Goal: Task Accomplishment & Management: Manage account settings

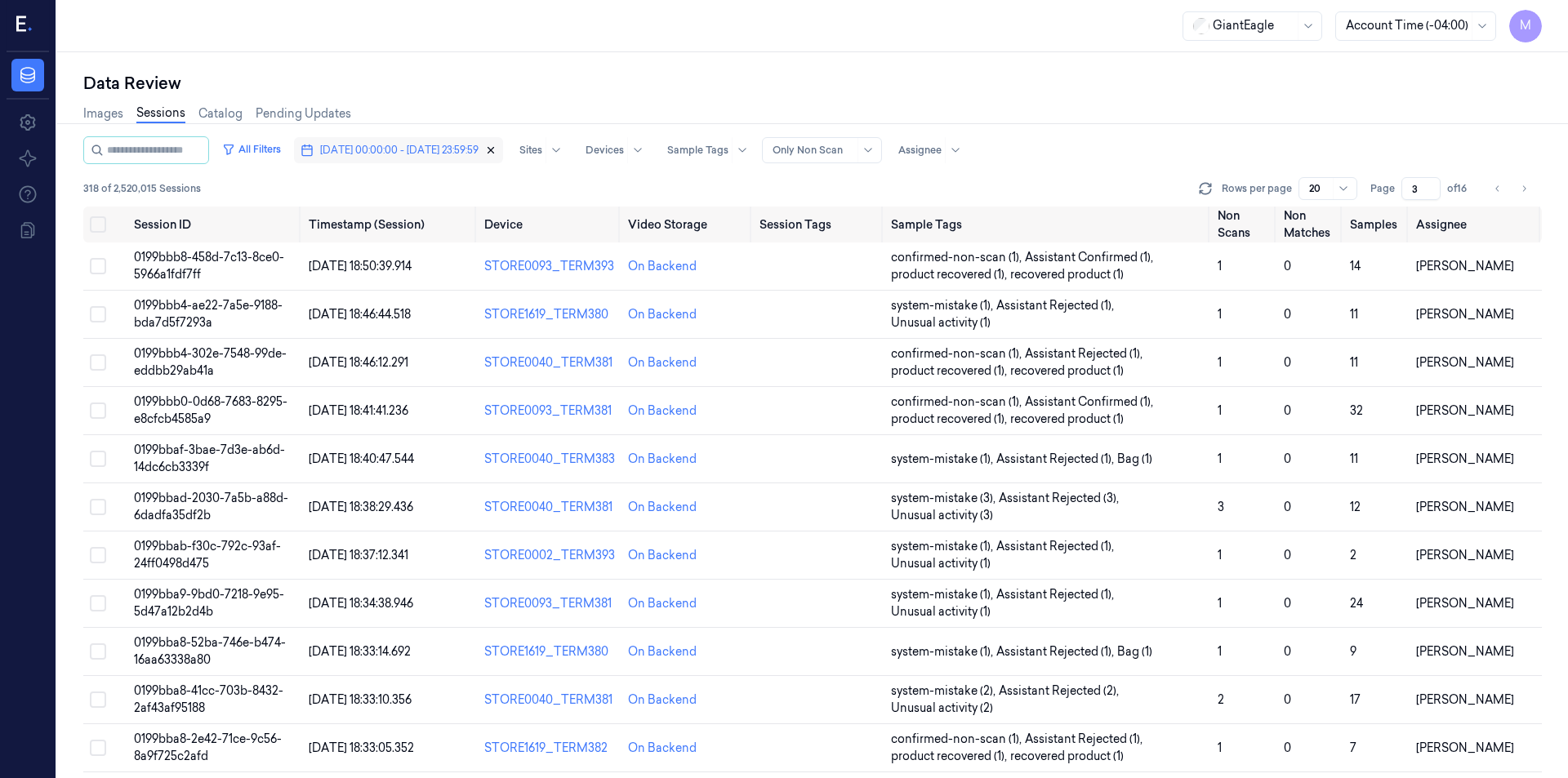
click at [497, 151] on icon "button" at bounding box center [491, 150] width 11 height 11
type input "1"
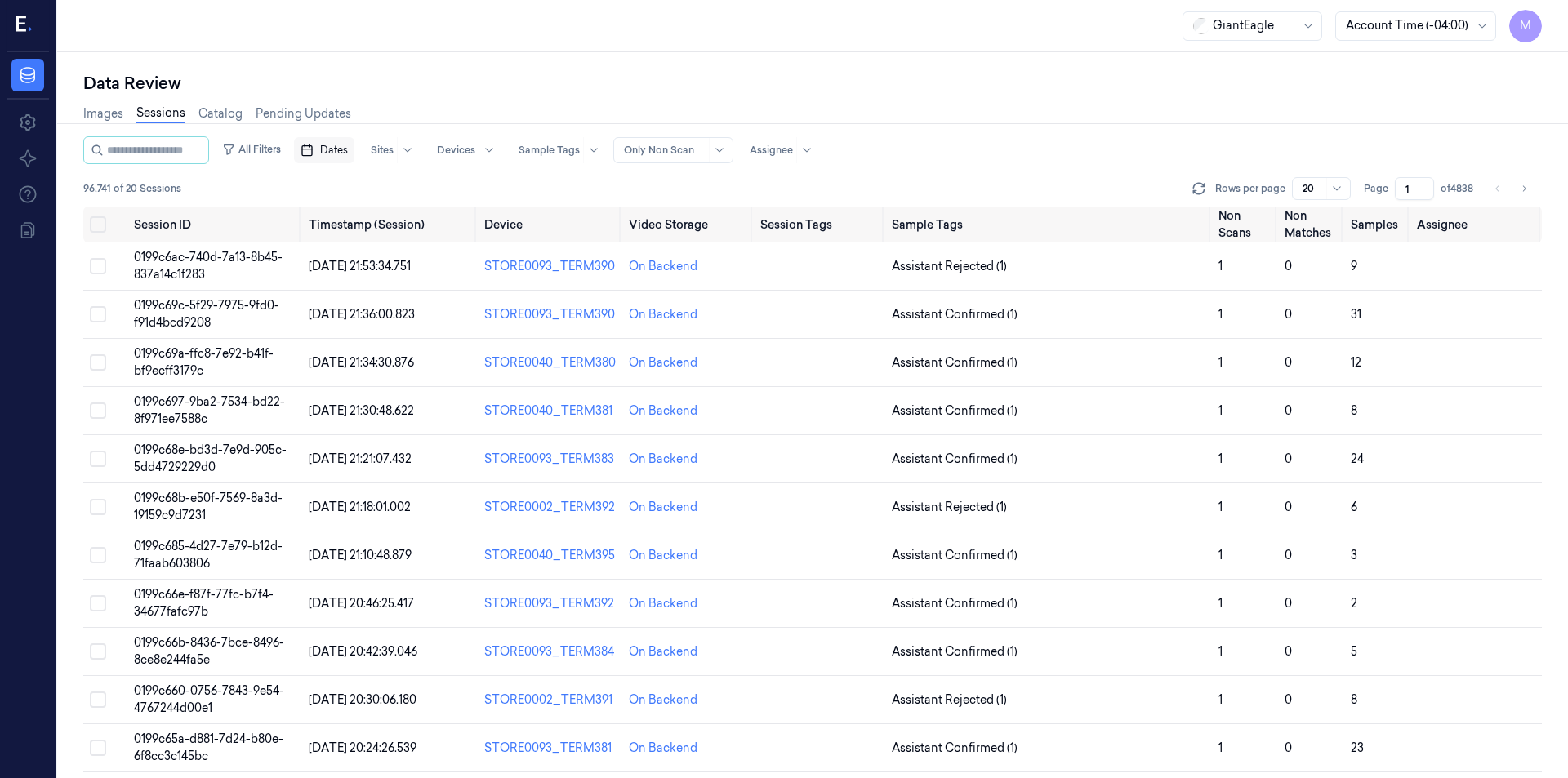
click at [348, 150] on span "Dates" at bounding box center [333, 150] width 27 height 15
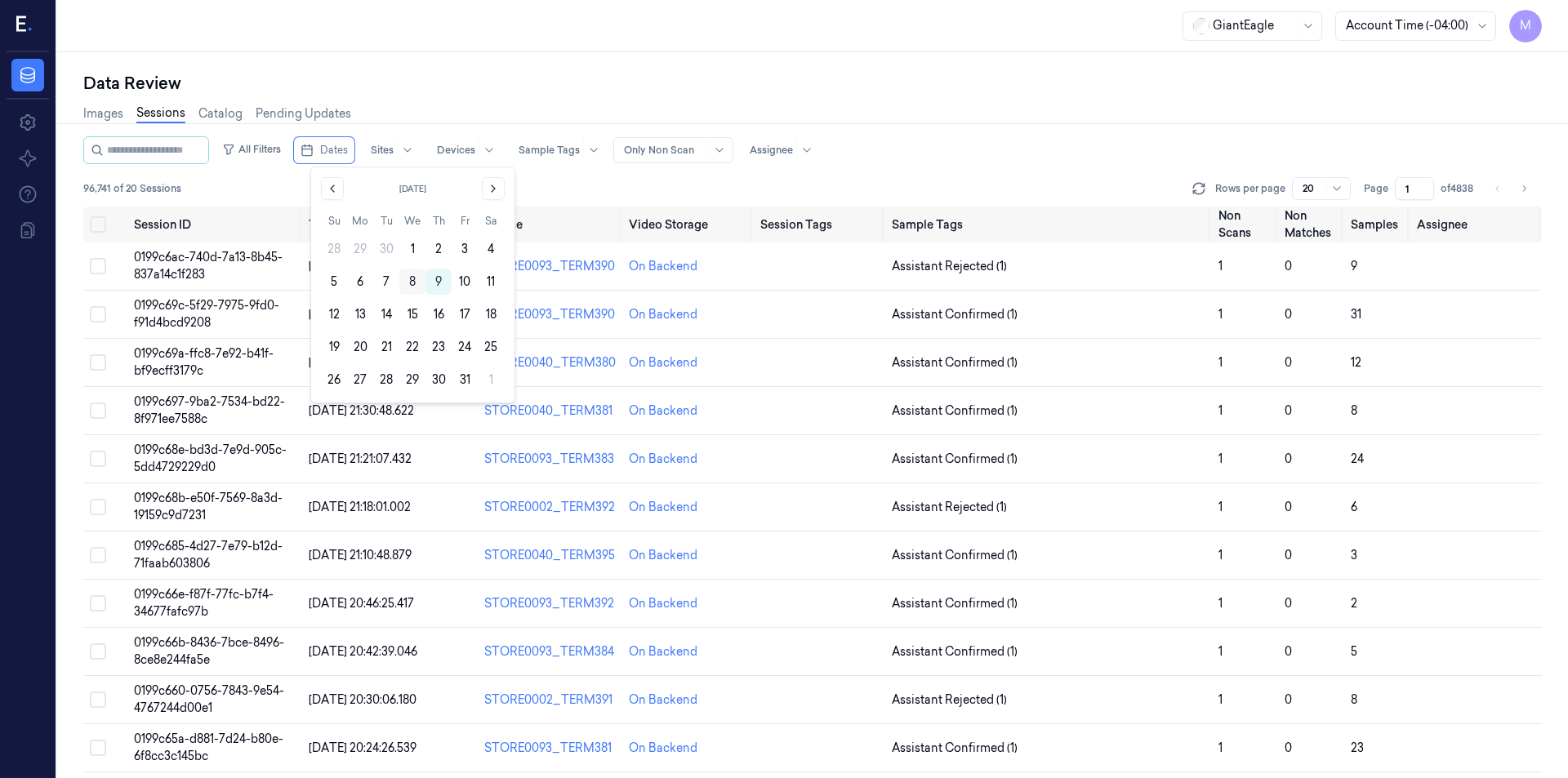
click at [417, 277] on button "8" at bounding box center [412, 282] width 26 height 26
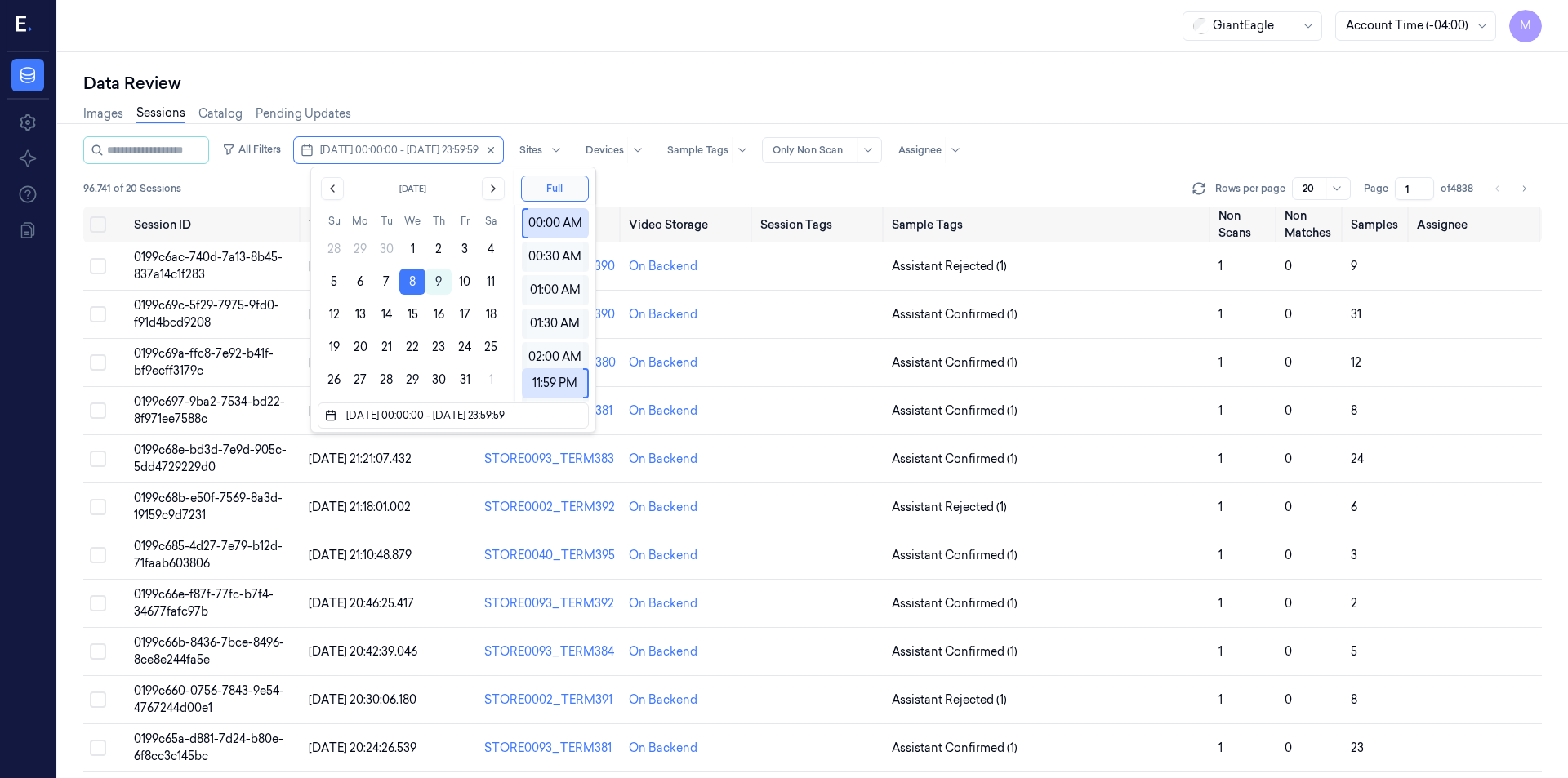
click at [470, 75] on div "Data Review" at bounding box center [812, 83] width 1458 height 23
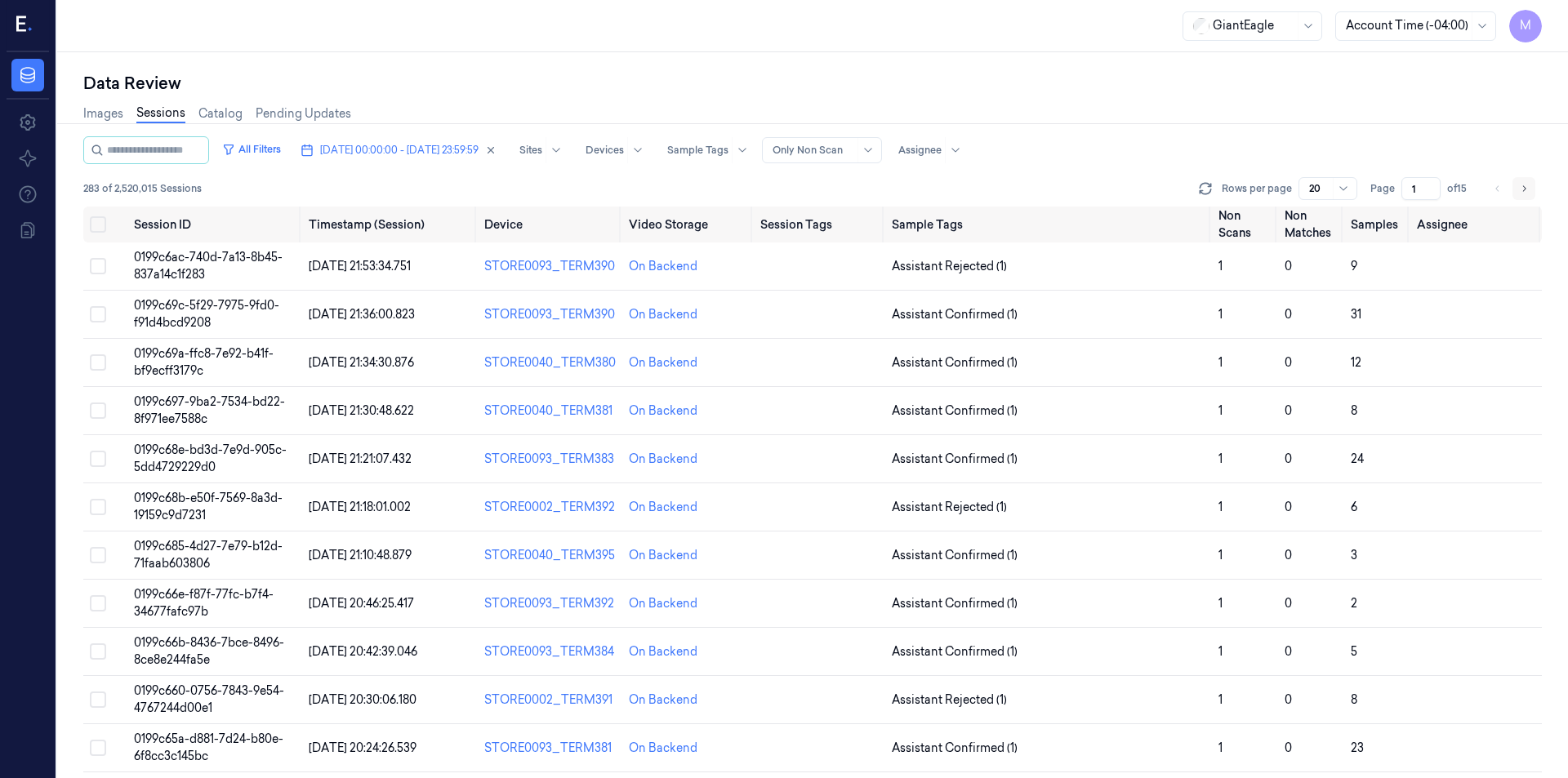
click at [1524, 191] on icon "Go to next page" at bounding box center [1524, 189] width 9 height 13
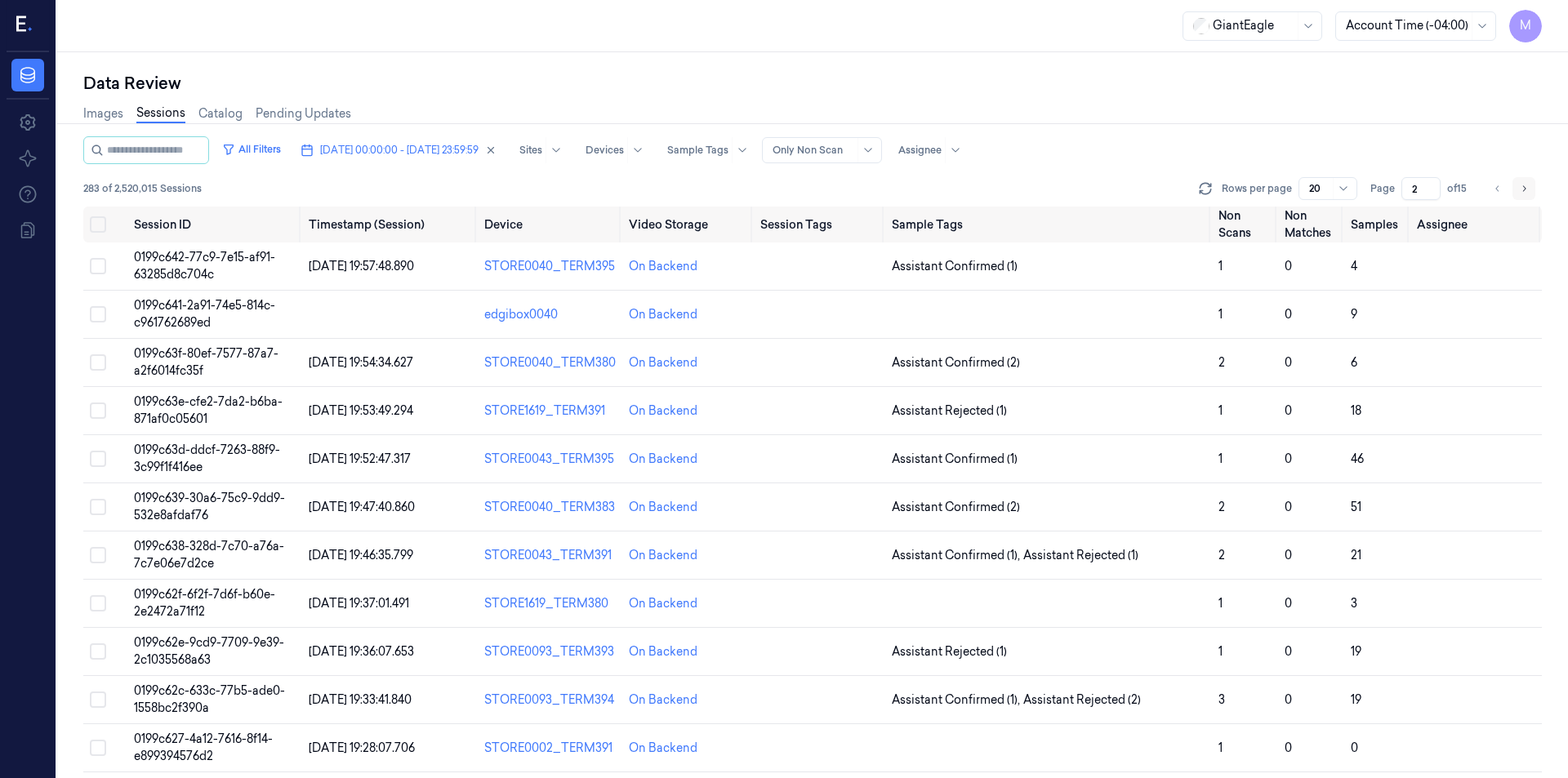
click at [1524, 191] on icon "Go to next page" at bounding box center [1524, 189] width 9 height 13
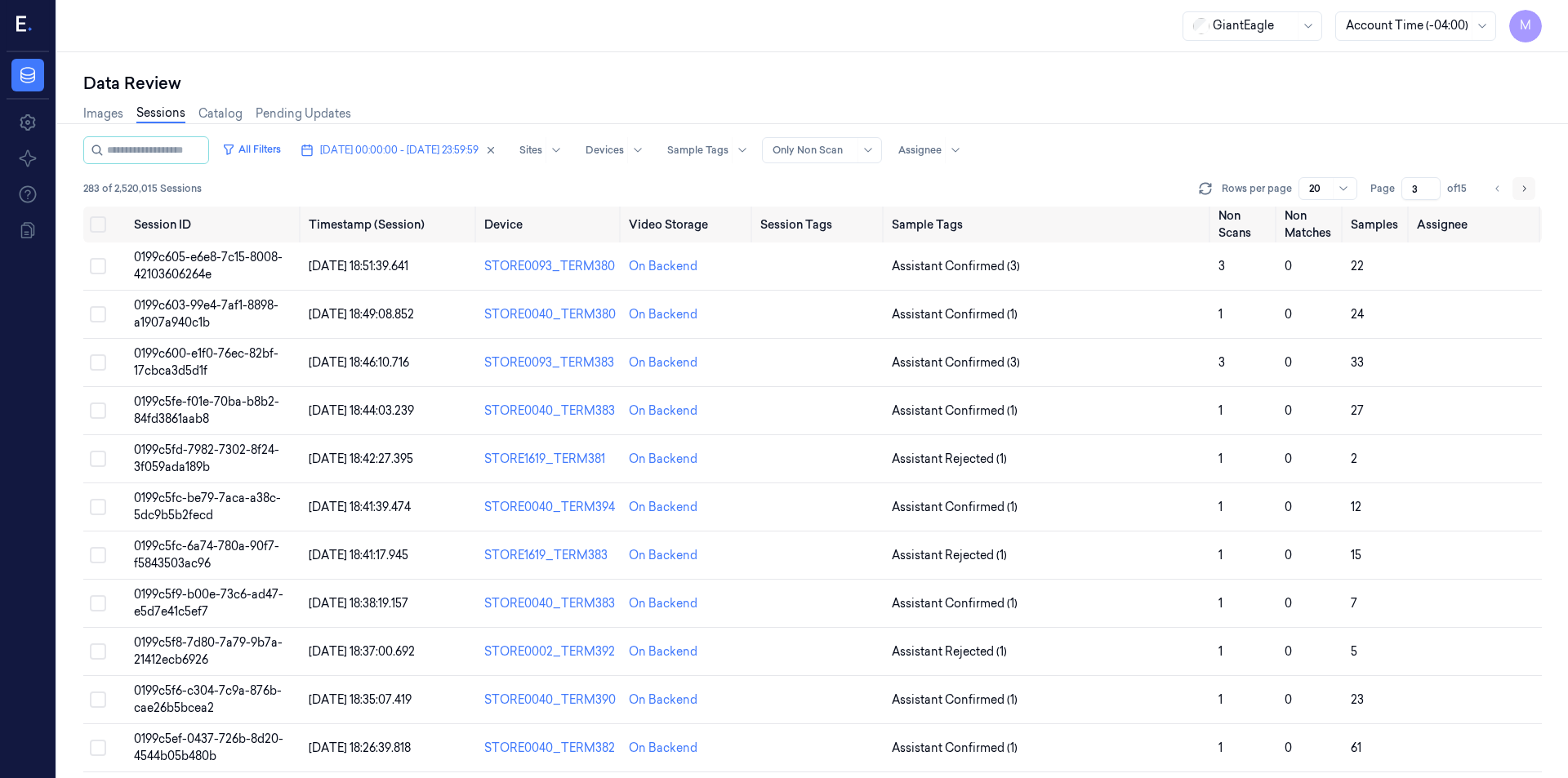
click at [1524, 191] on icon "Go to next page" at bounding box center [1524, 189] width 9 height 13
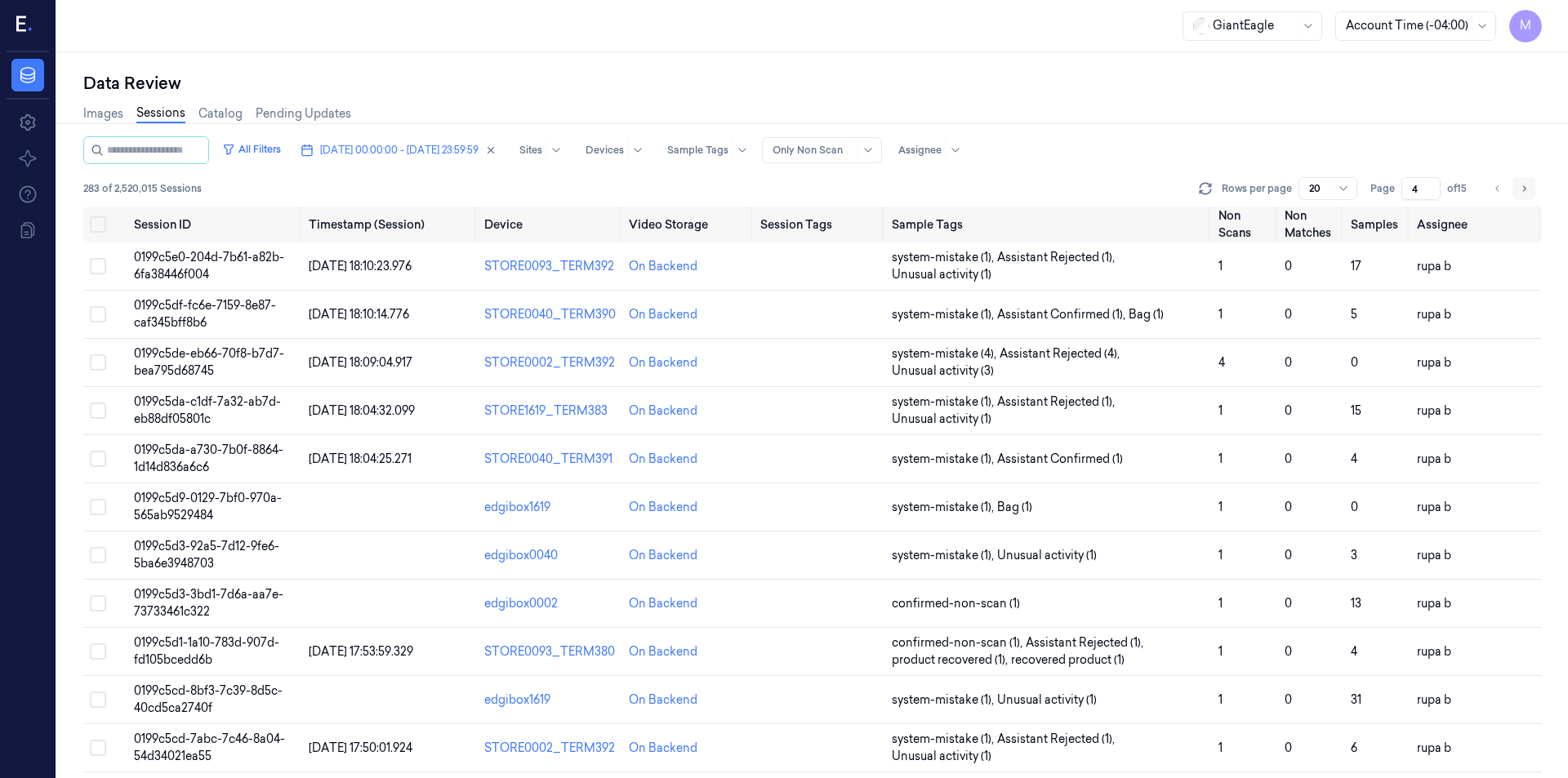
click at [1524, 191] on icon "Go to next page" at bounding box center [1524, 189] width 9 height 13
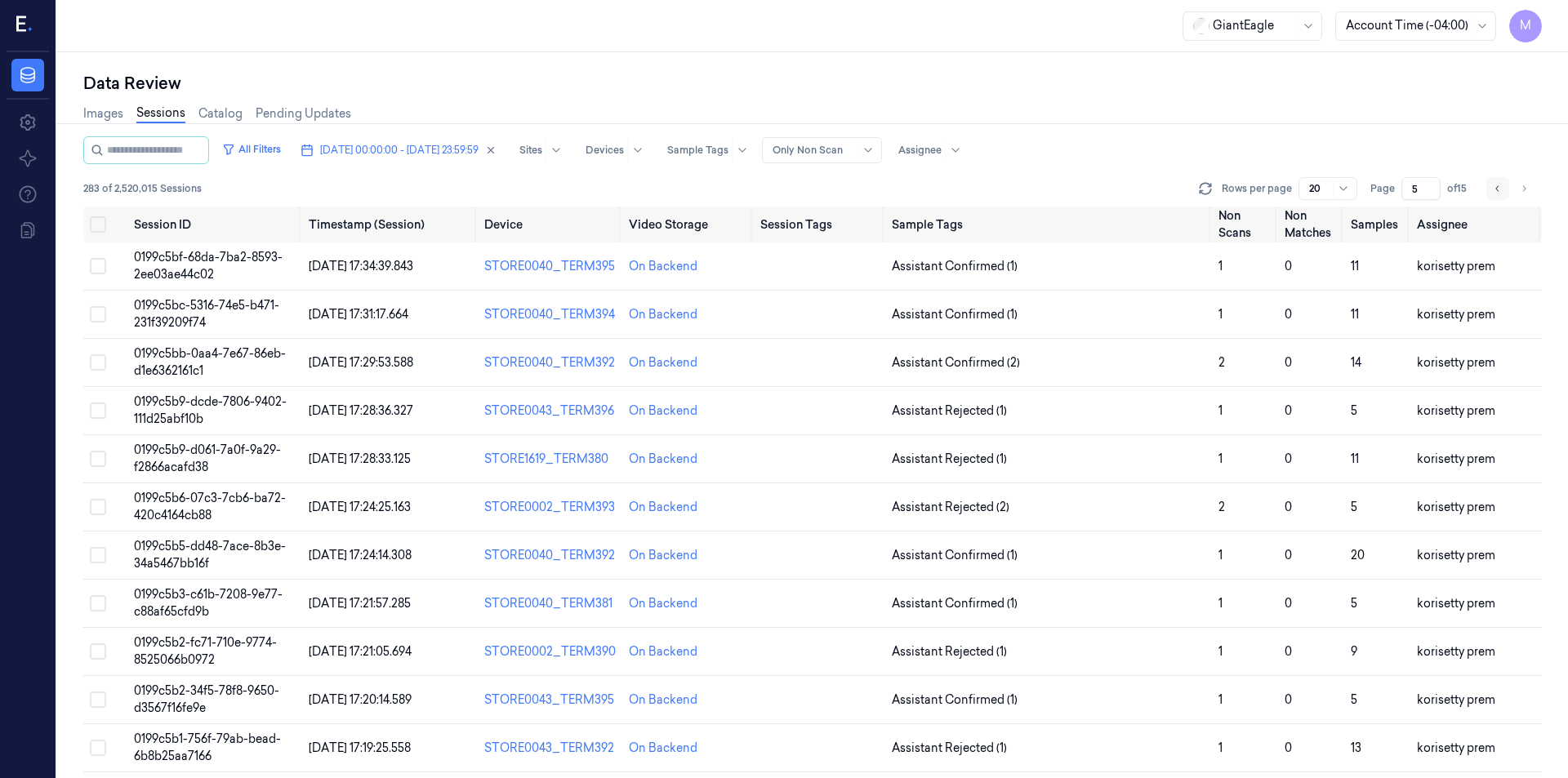
click at [1498, 191] on icon "Go to previous page" at bounding box center [1497, 189] width 9 height 13
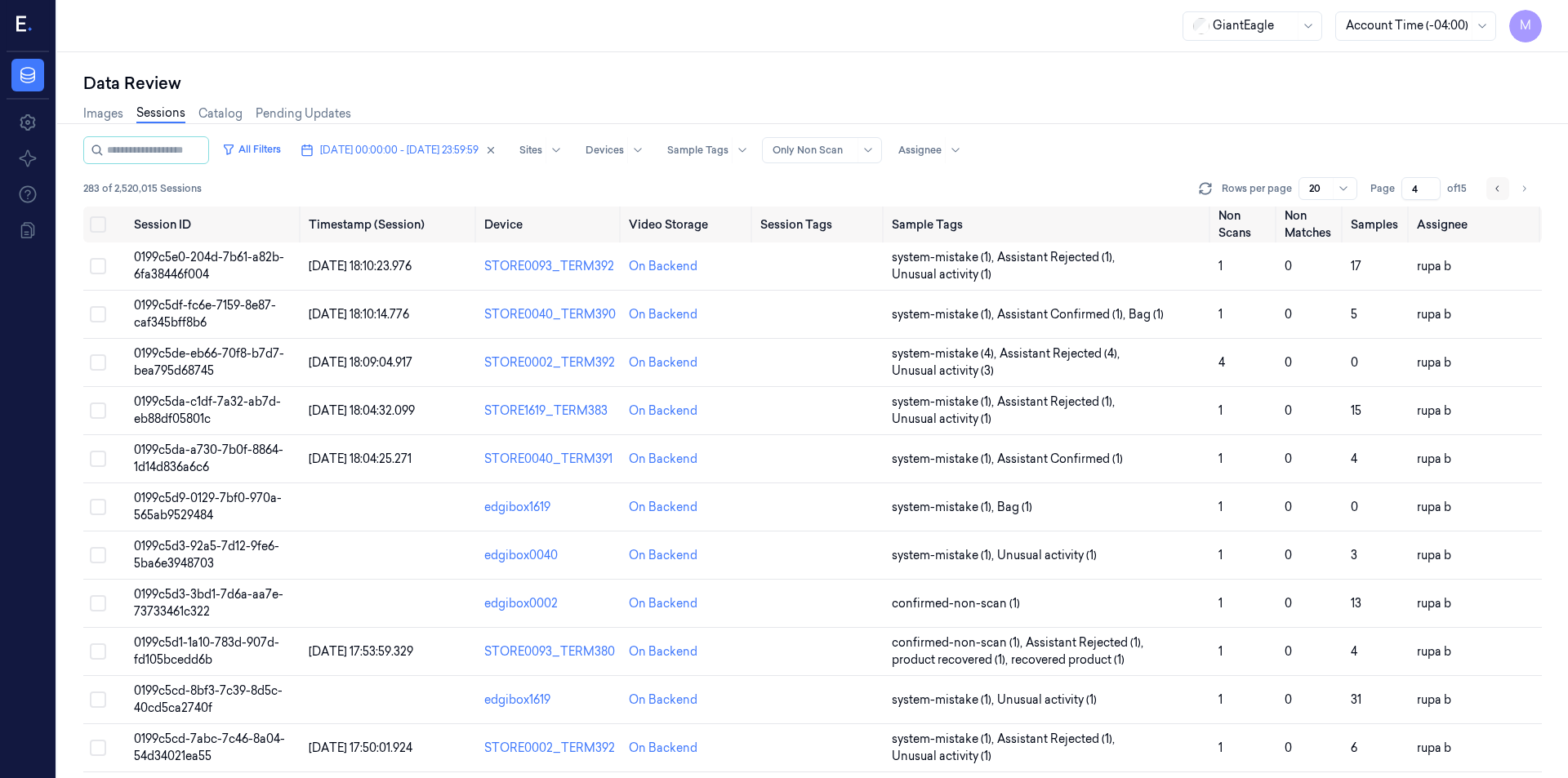
click at [1498, 191] on icon "Go to previous page" at bounding box center [1497, 189] width 9 height 13
type input "3"
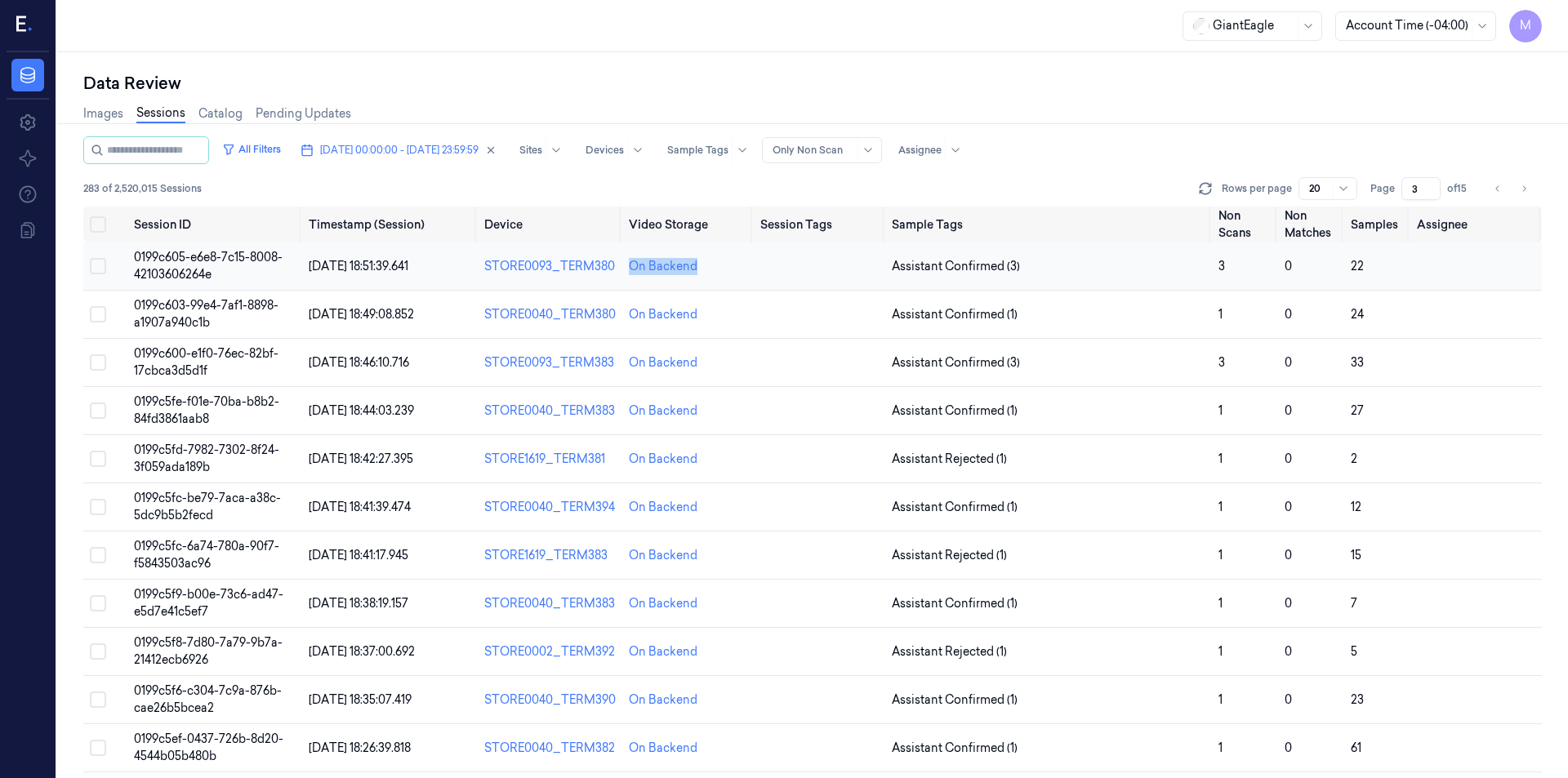
drag, startPoint x: 709, startPoint y: 268, endPoint x: 619, endPoint y: 268, distance: 90.0
click at [619, 268] on tr "0199c605-e6e8-7c15-8008-42103606264e [DATE] 18:51:39.641 STORE0093_TERM380 On B…" at bounding box center [812, 266] width 1458 height 48
copy tr "On Backend"
click at [100, 223] on button "Select all" at bounding box center [97, 224] width 16 height 16
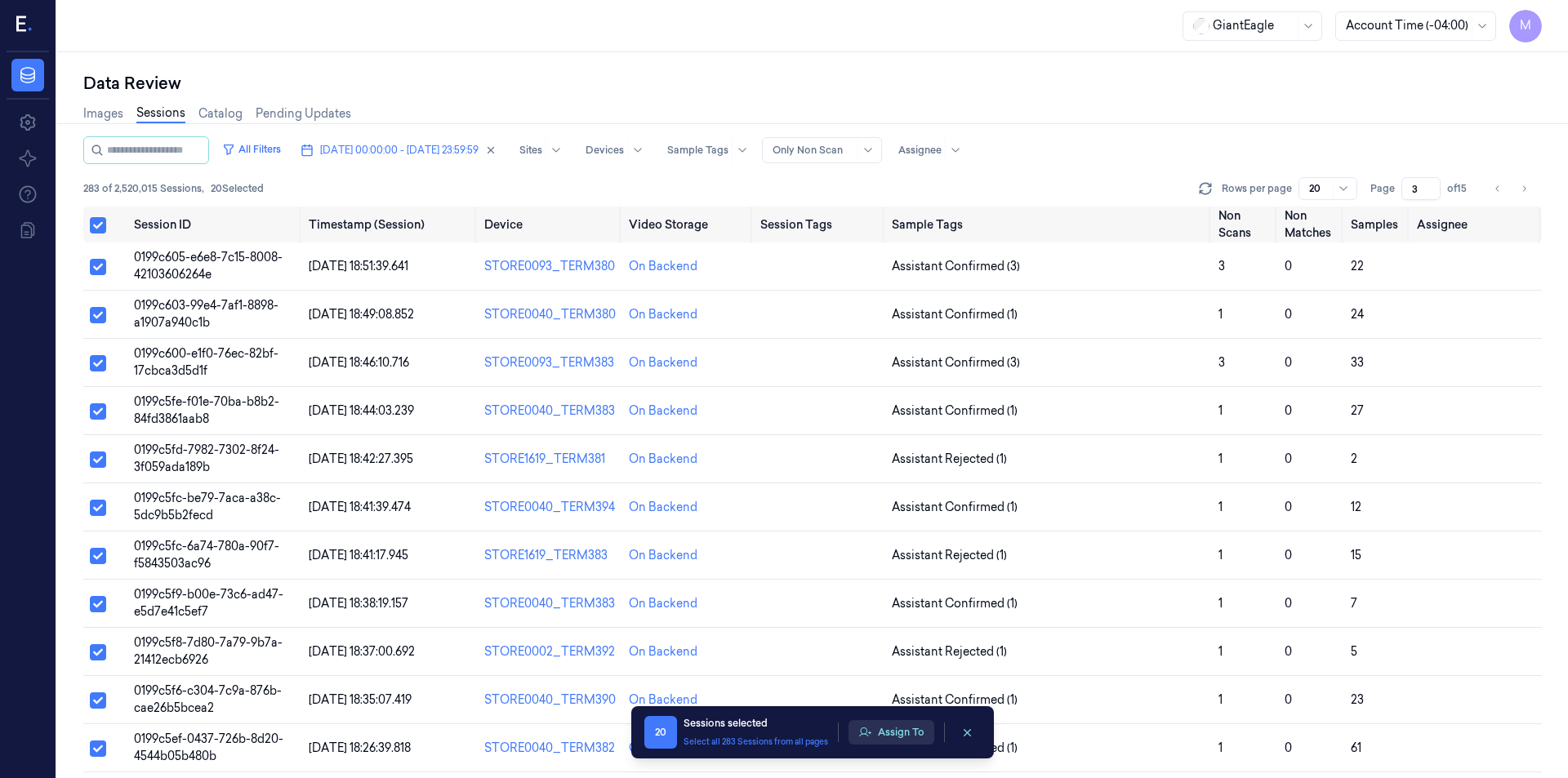
click at [869, 728] on icon "button" at bounding box center [864, 733] width 13 height 13
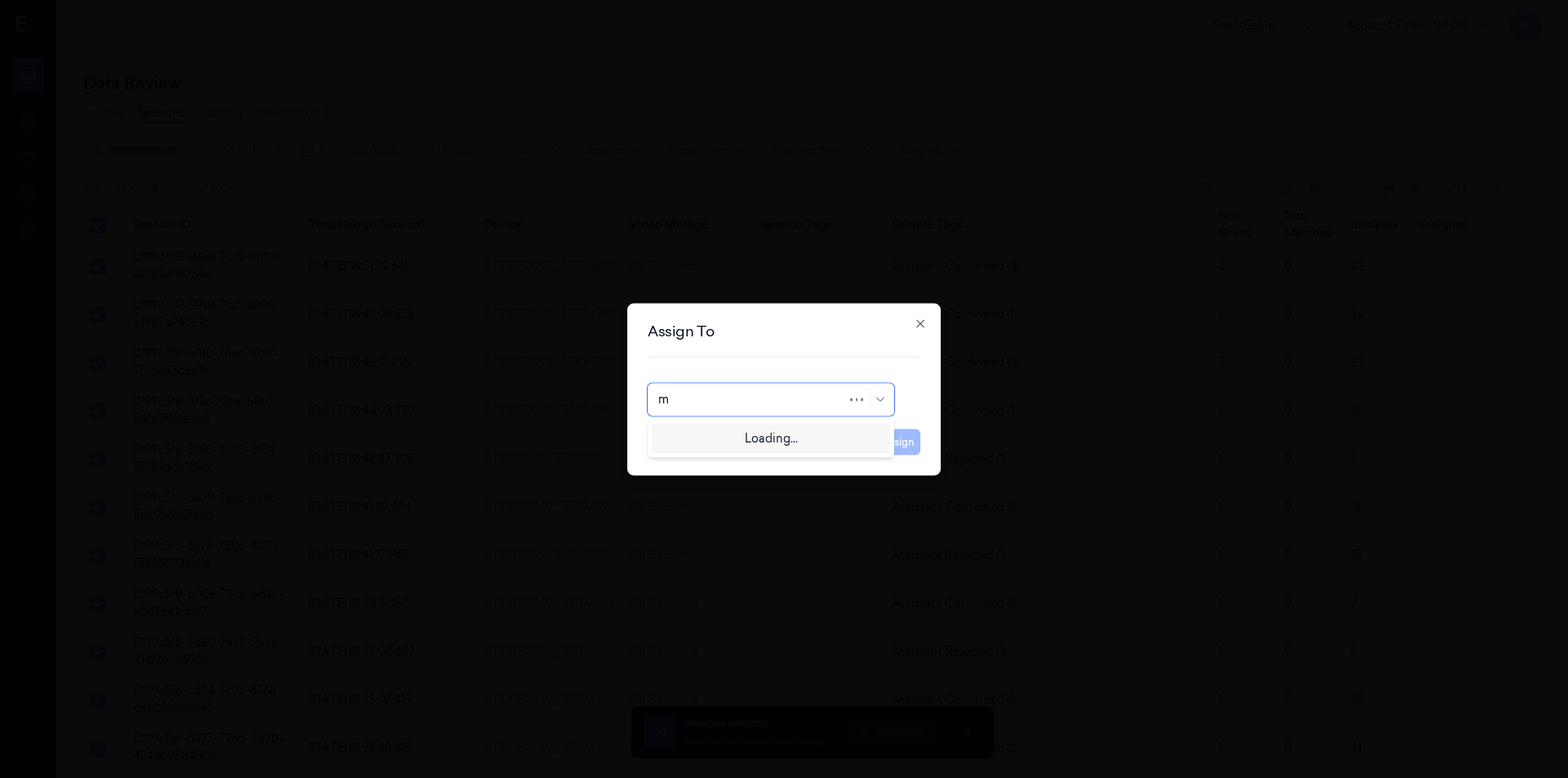
type input "mo"
click at [731, 438] on div "[PERSON_NAME]" at bounding box center [771, 436] width 225 height 17
click at [911, 451] on button "Assign" at bounding box center [897, 441] width 44 height 26
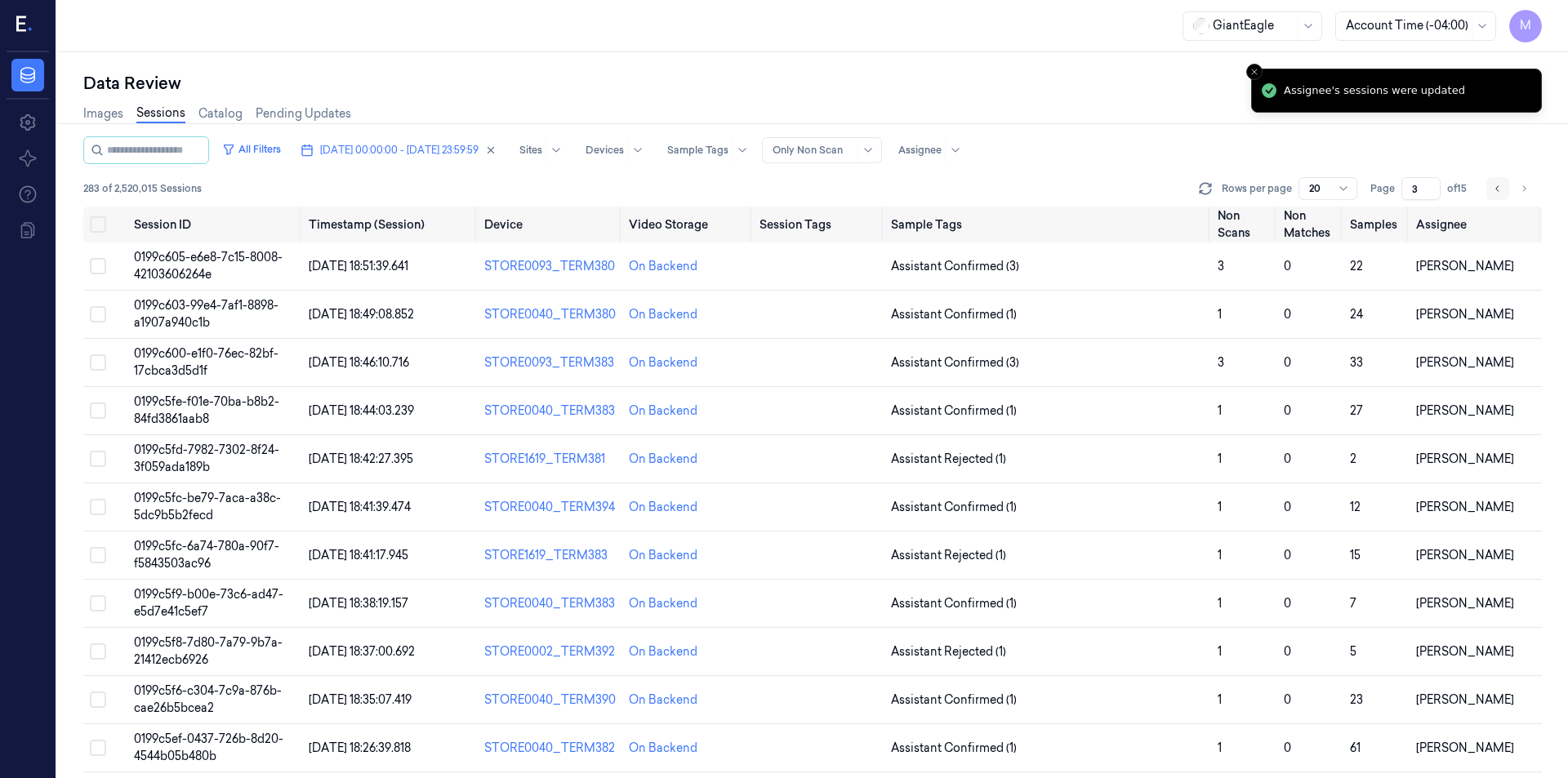
click at [1496, 191] on icon "Go to previous page" at bounding box center [1497, 189] width 9 height 13
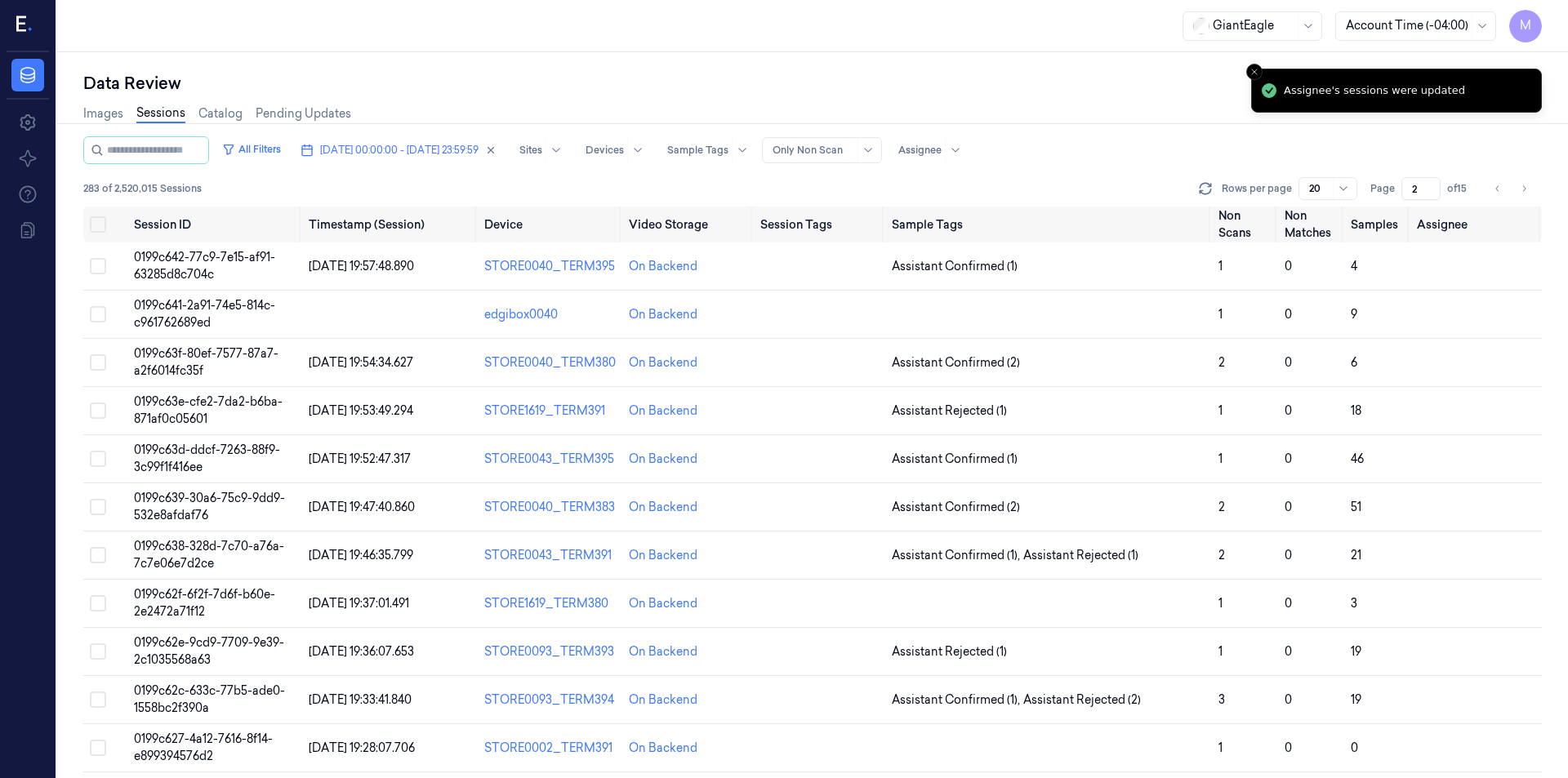
click at [1498, 192] on icon "Go to previous page" at bounding box center [1497, 189] width 9 height 13
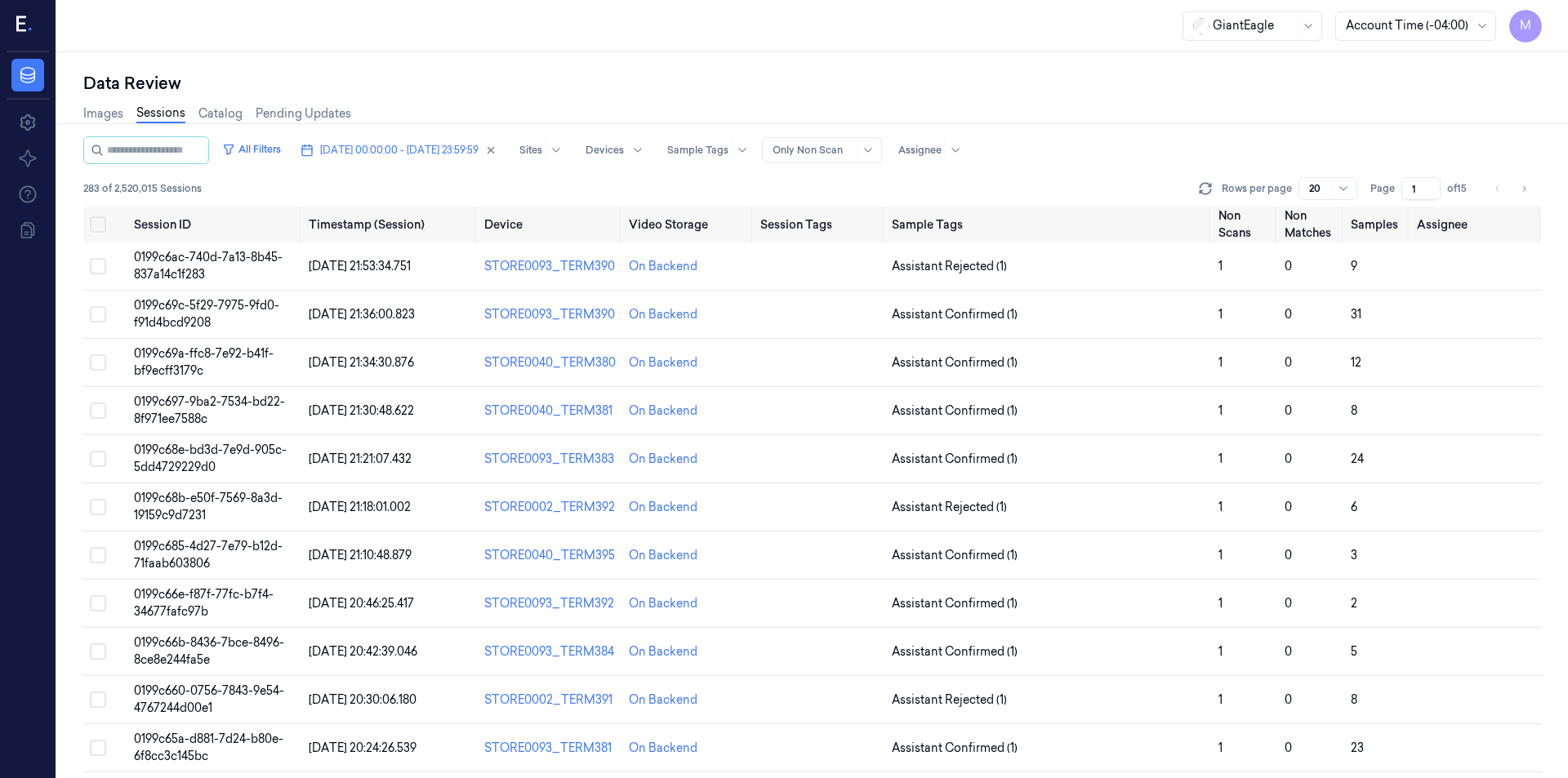
click at [1086, 101] on div "Images Sessions Catalog Pending Updates" at bounding box center [812, 115] width 1458 height 42
click at [1295, 112] on div "Images Sessions Catalog Pending Updates" at bounding box center [812, 115] width 1458 height 42
click at [1526, 187] on icon "Go to next page" at bounding box center [1524, 189] width 9 height 13
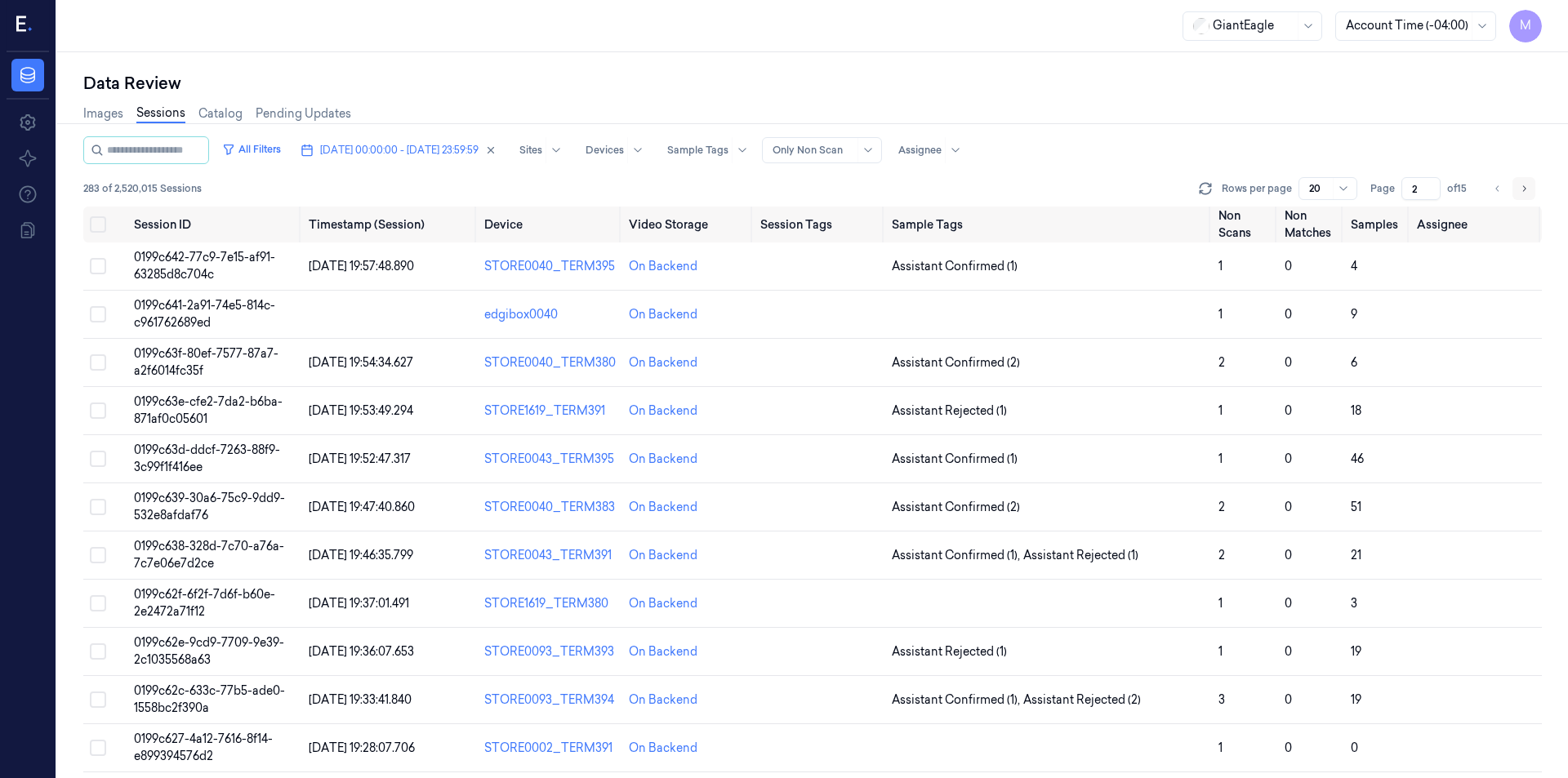
click at [1526, 186] on icon "Go to next page" at bounding box center [1524, 189] width 9 height 13
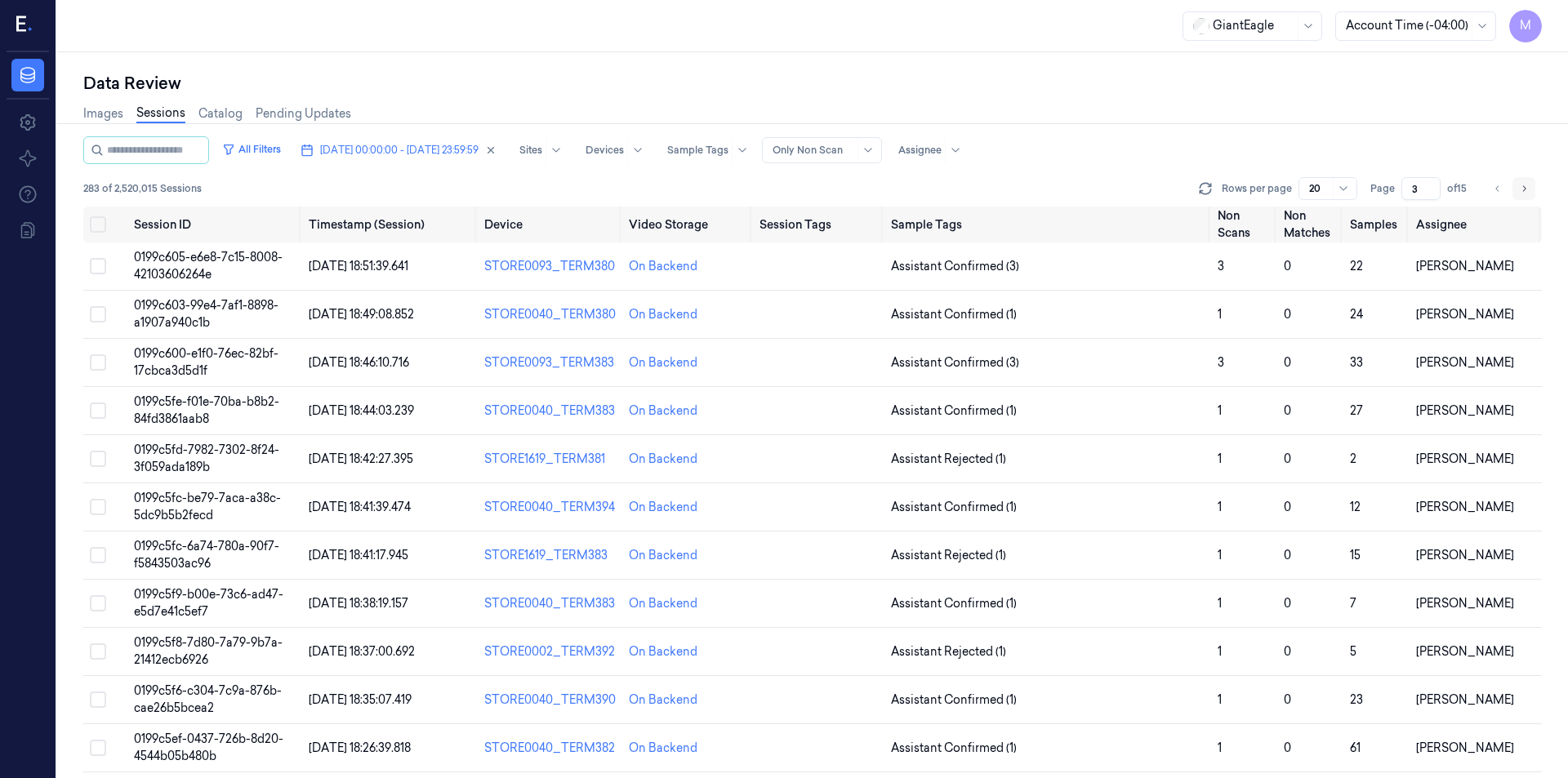
click at [1526, 186] on icon "Go to next page" at bounding box center [1524, 189] width 9 height 13
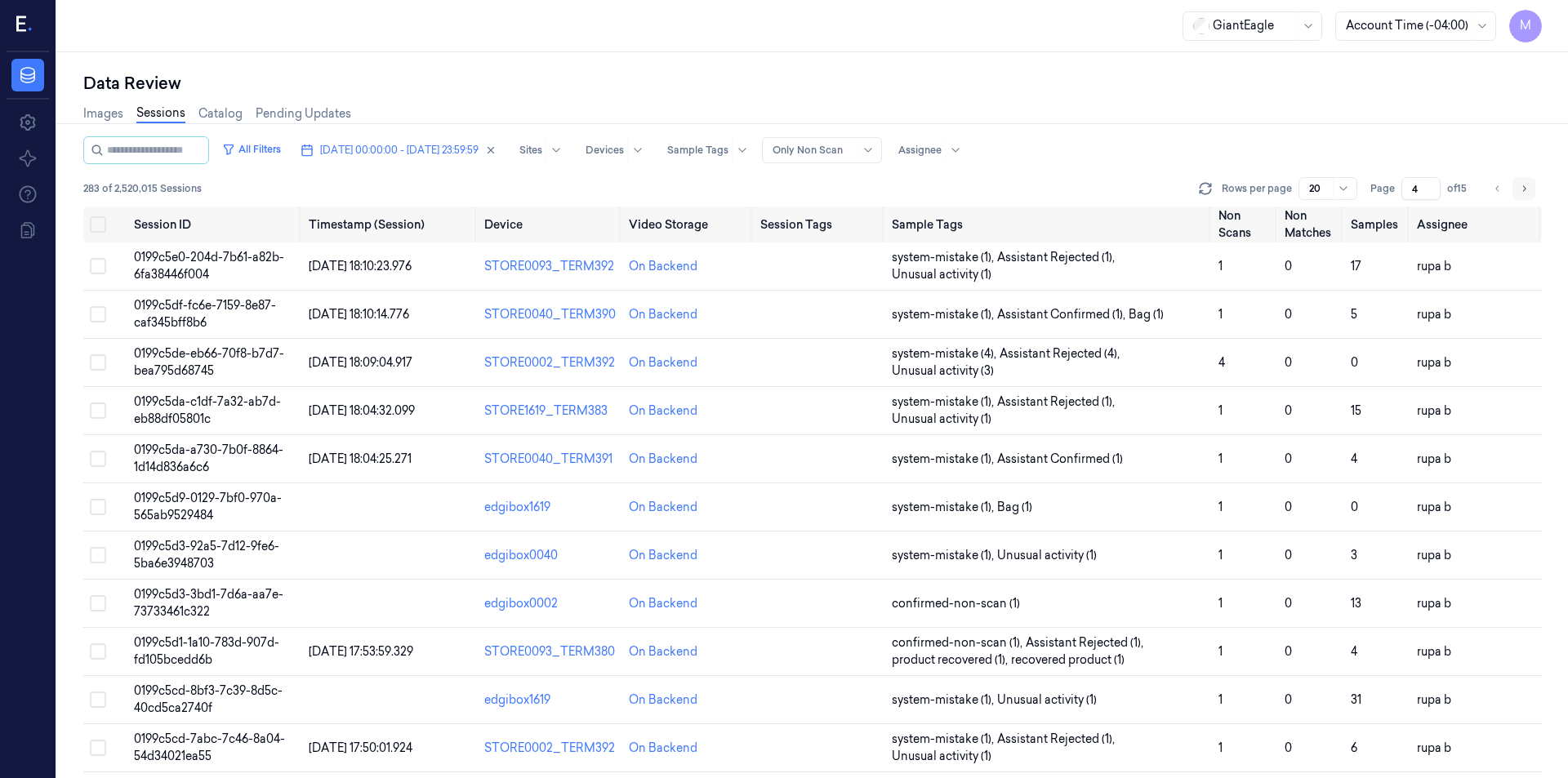
click at [1526, 186] on icon "Go to next page" at bounding box center [1524, 189] width 9 height 13
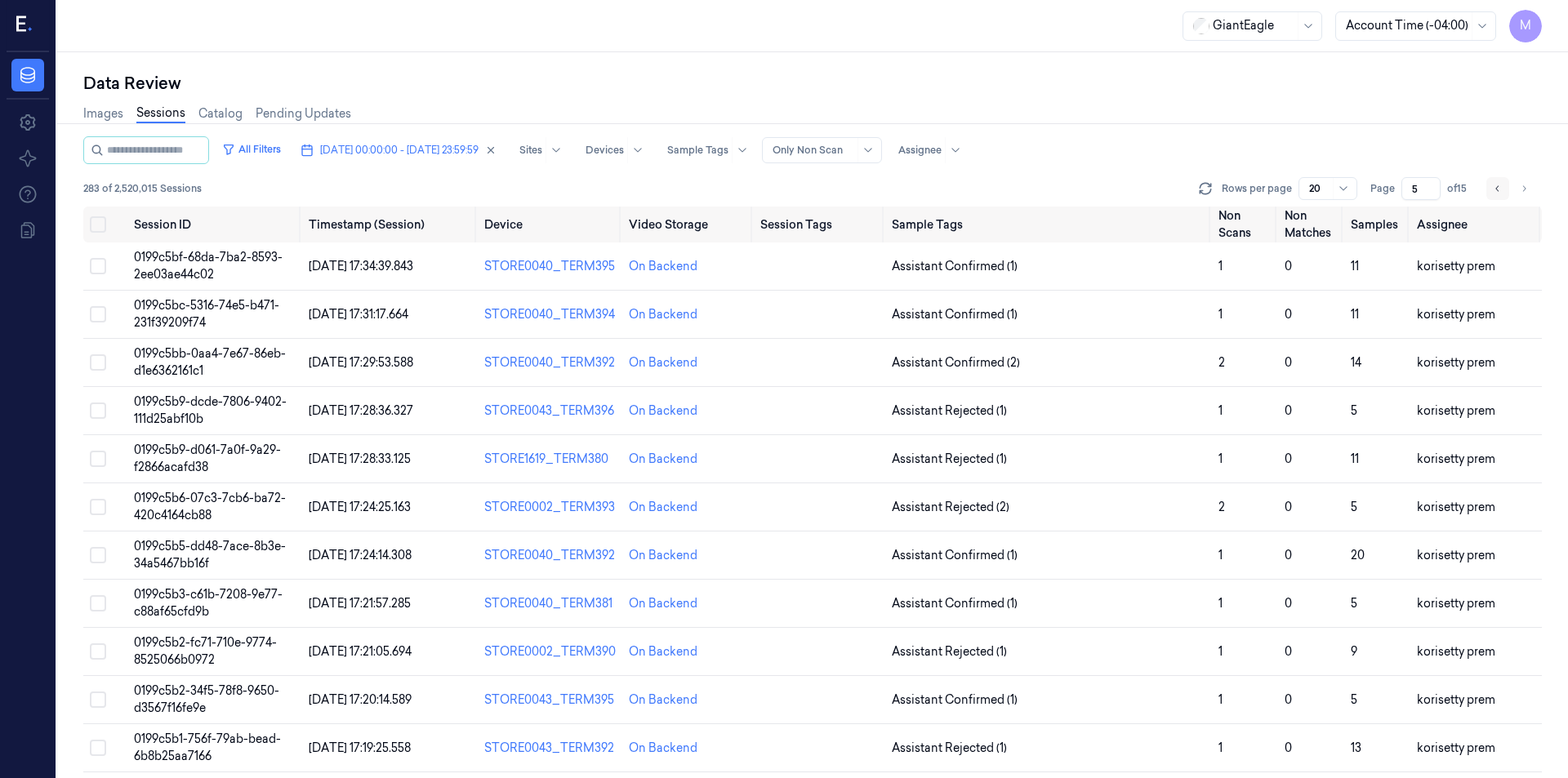
click at [1500, 182] on icon "Go to previous page" at bounding box center [1497, 189] width 9 height 13
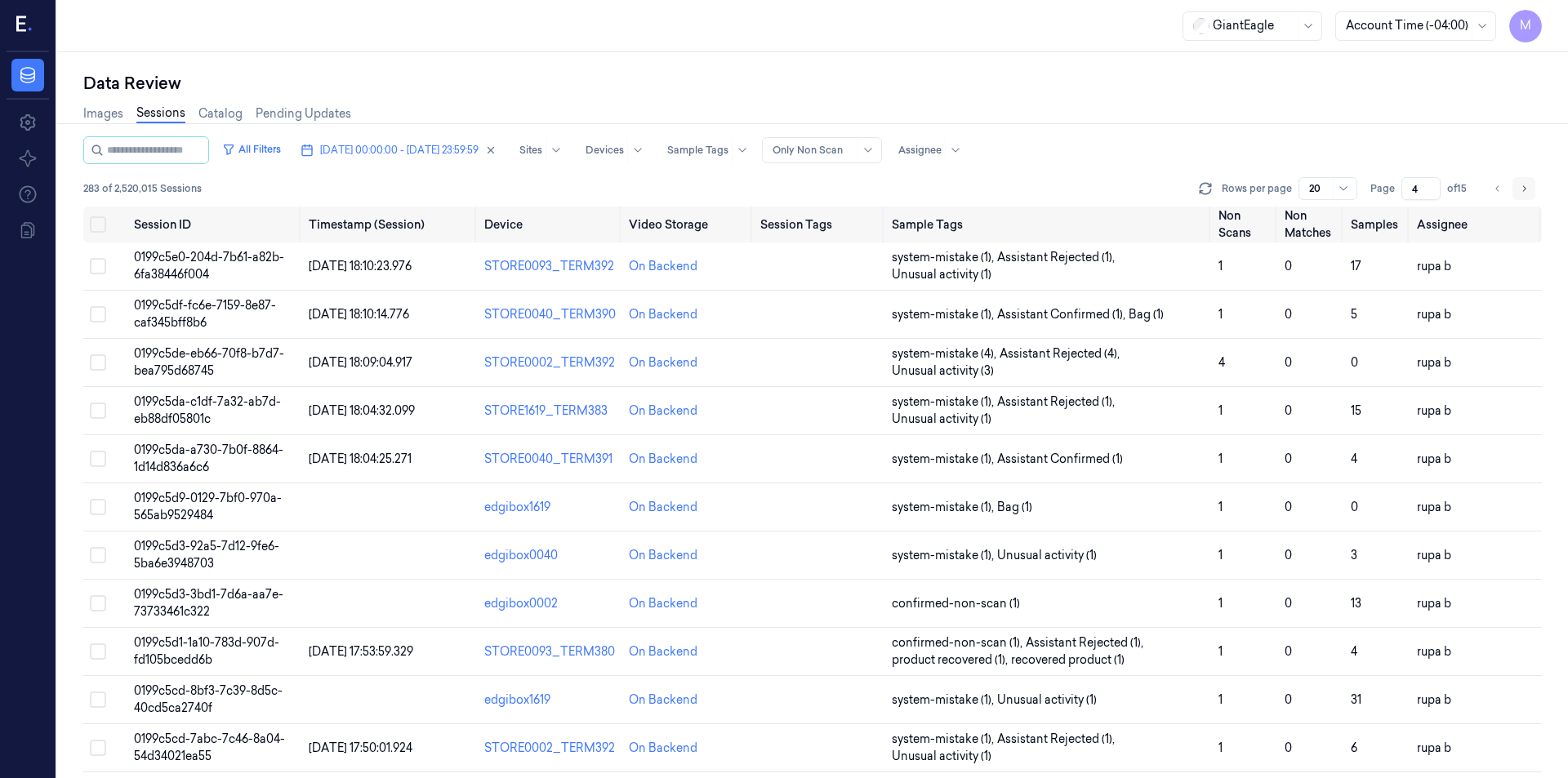
click at [1524, 188] on icon "Go to next page" at bounding box center [1524, 189] width 9 height 13
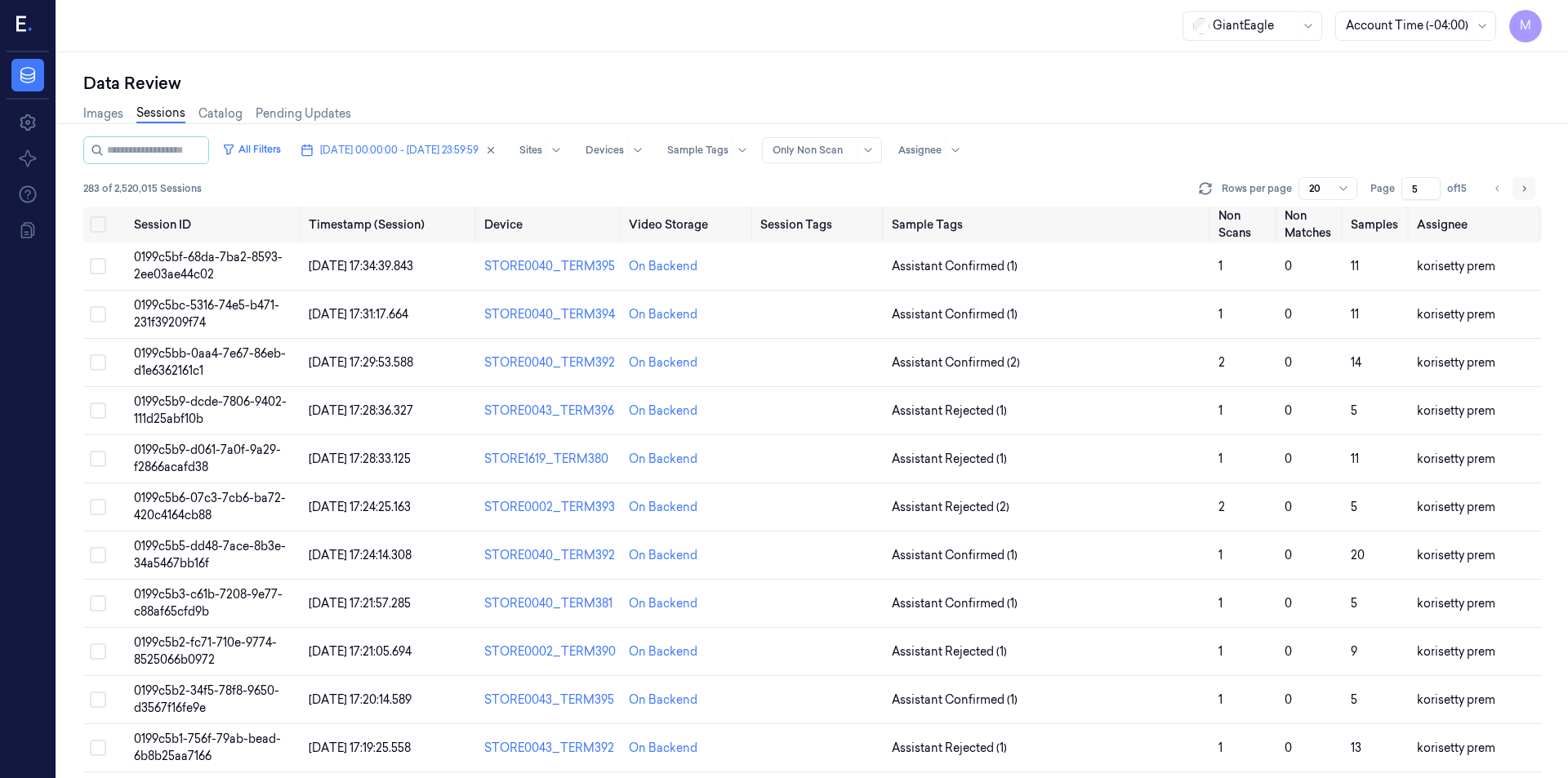
click at [1524, 188] on icon "Go to next page" at bounding box center [1524, 189] width 9 height 13
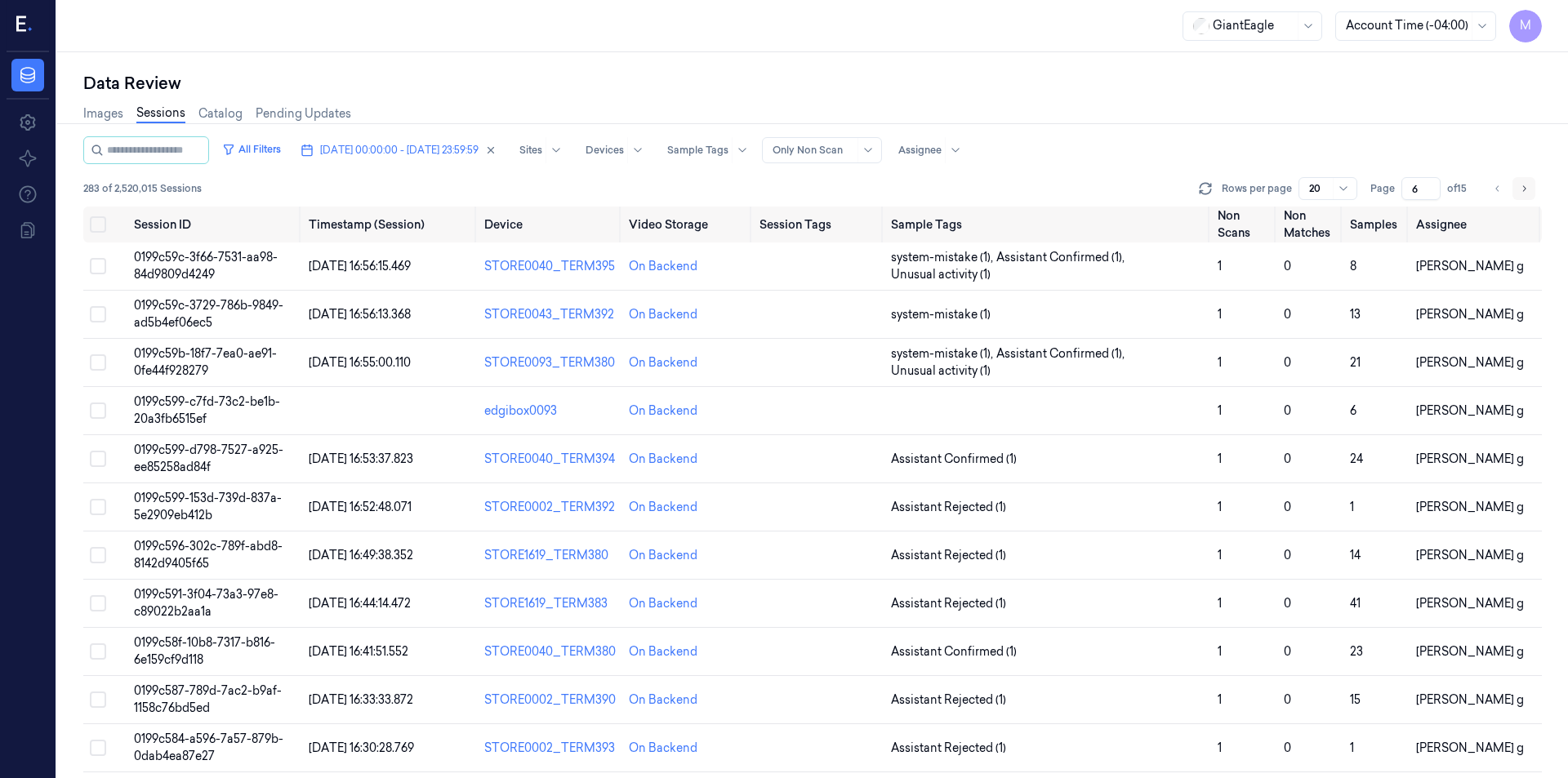
click at [1524, 188] on icon "Go to next page" at bounding box center [1524, 189] width 9 height 13
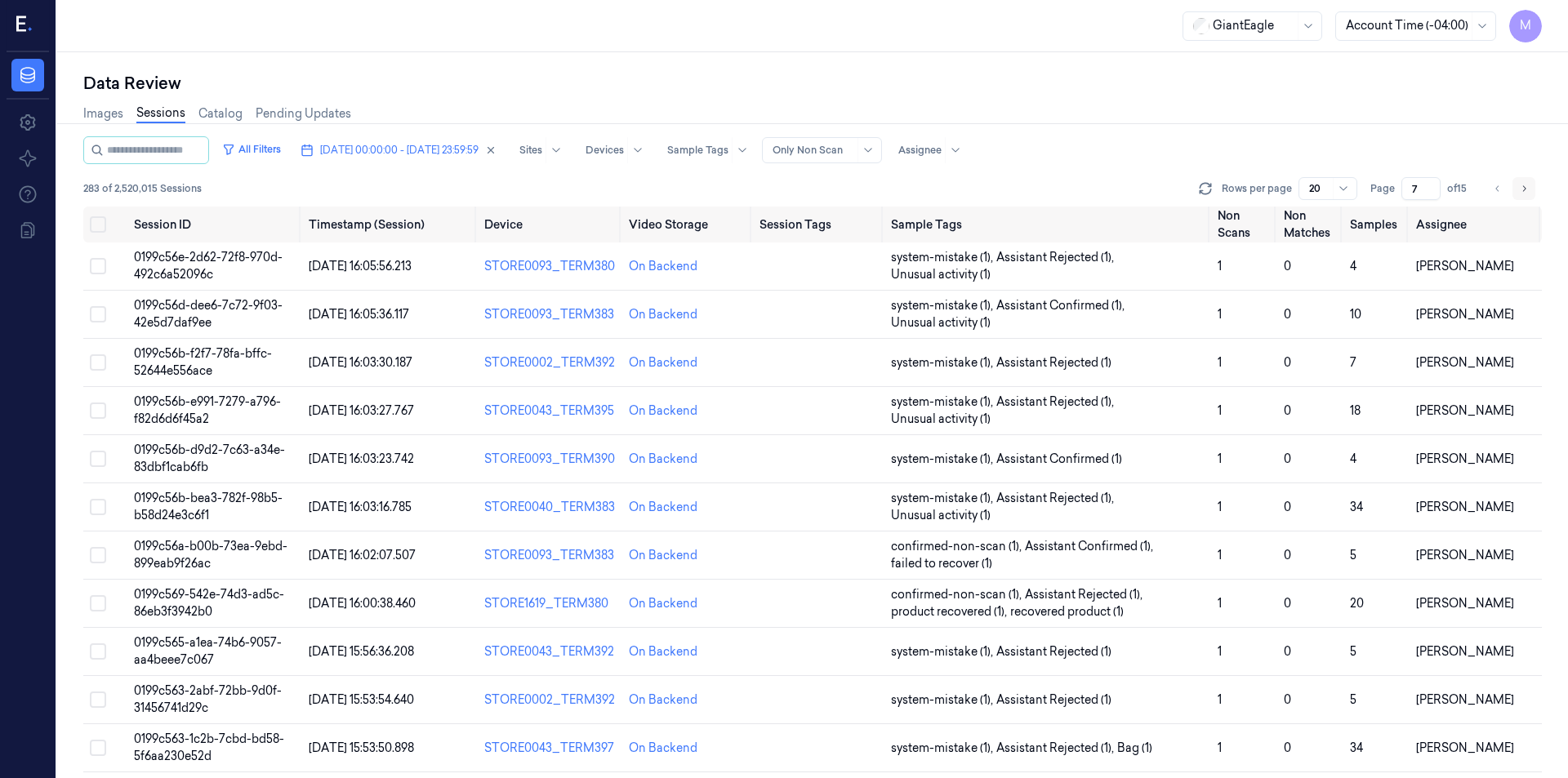
click at [1525, 188] on icon "Go to next page" at bounding box center [1524, 188] width 3 height 6
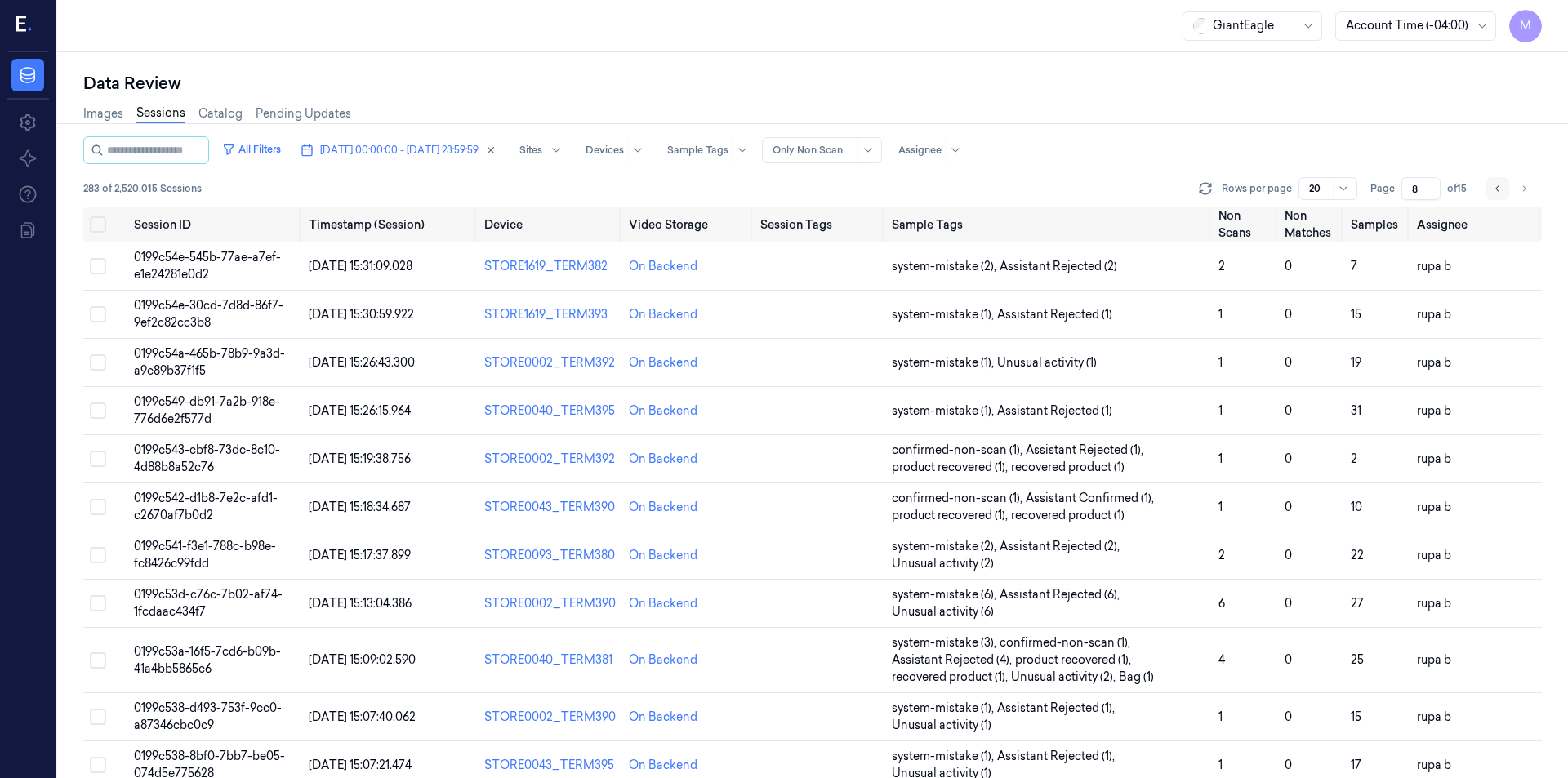
click at [1492, 195] on button "Go to previous page" at bounding box center [1497, 188] width 23 height 23
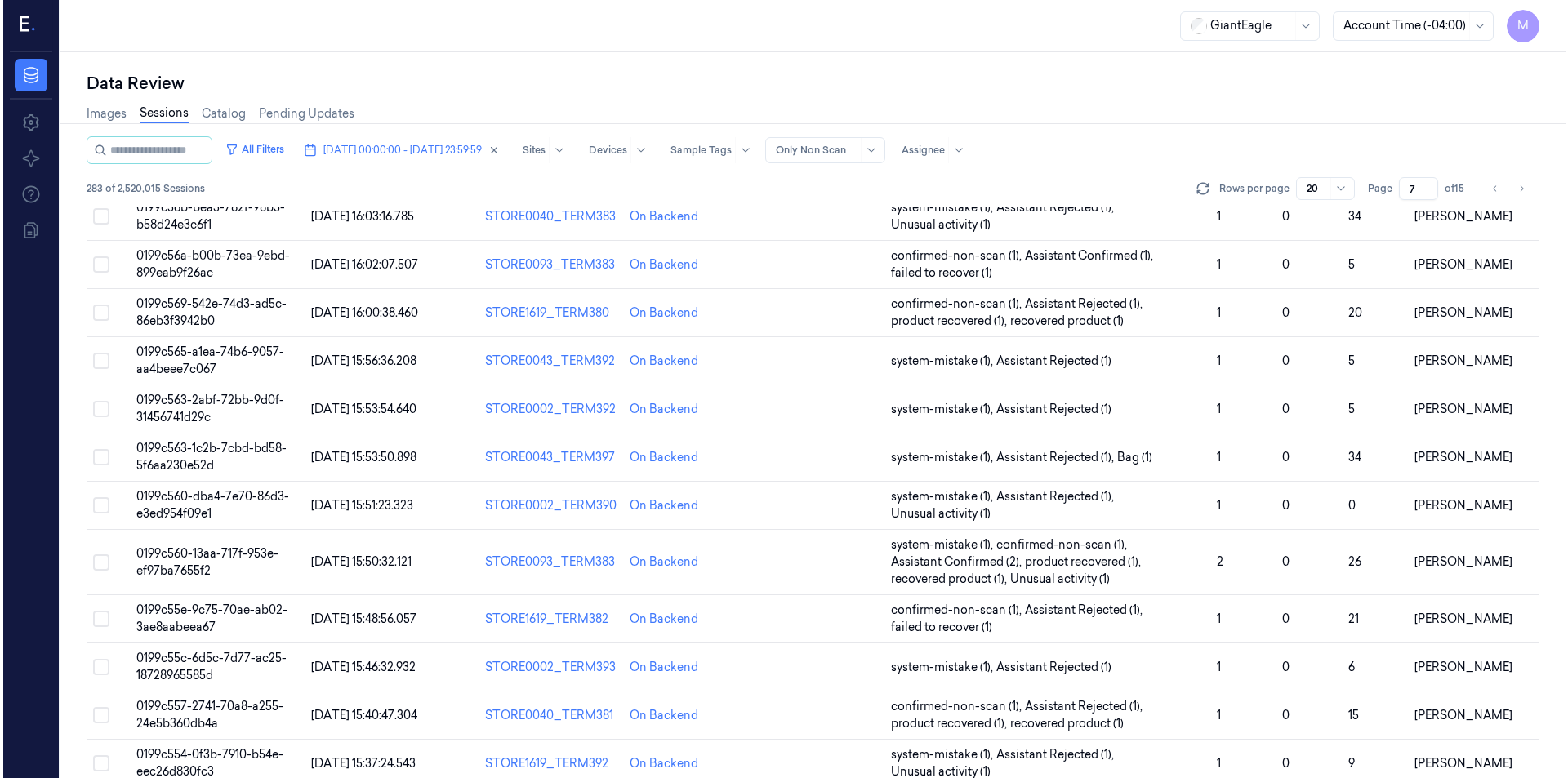
scroll to position [49, 0]
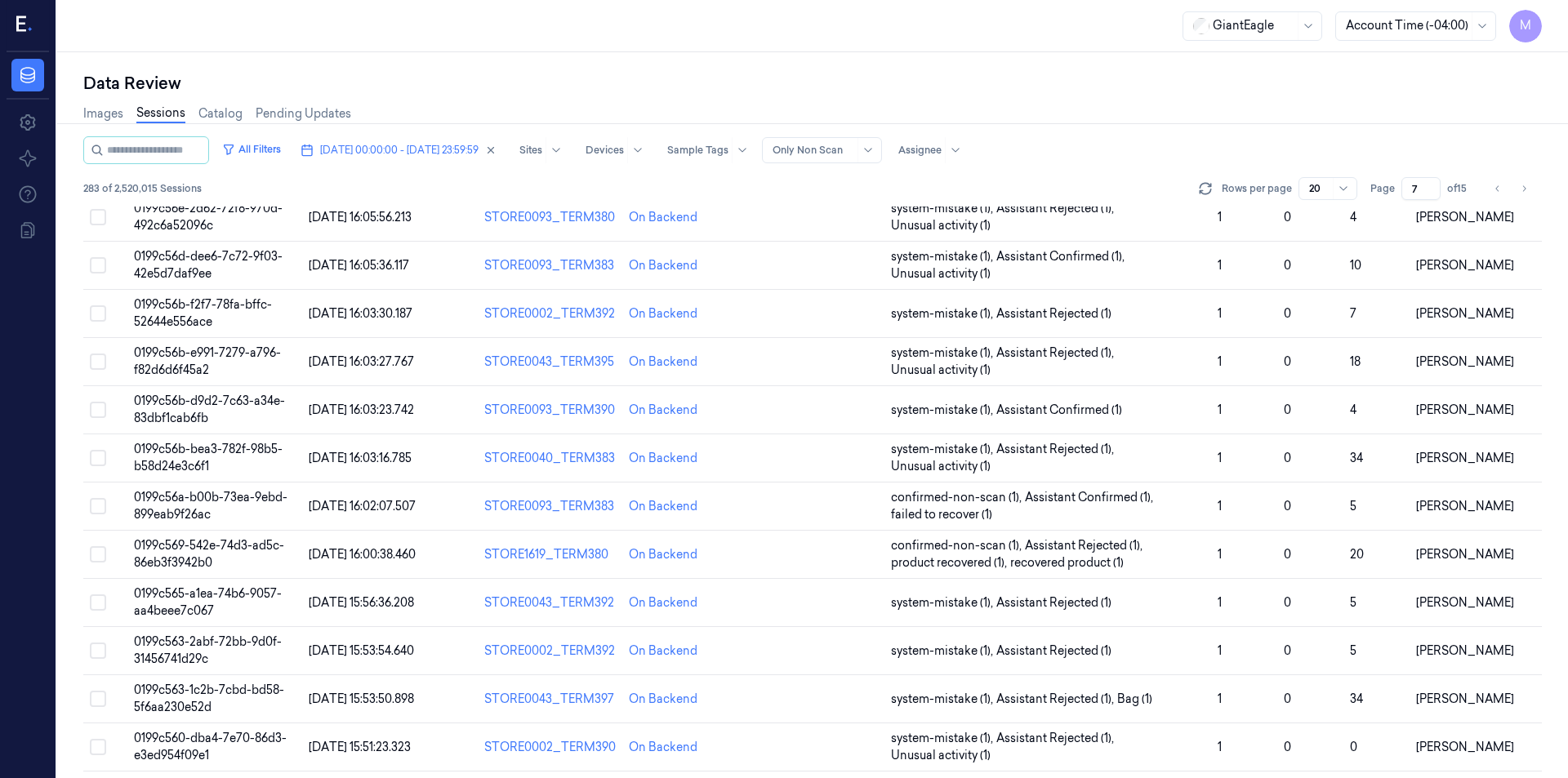
click at [1509, 187] on ul "pagination" at bounding box center [1510, 188] width 49 height 23
click at [1503, 192] on button "Go to previous page" at bounding box center [1497, 188] width 23 height 23
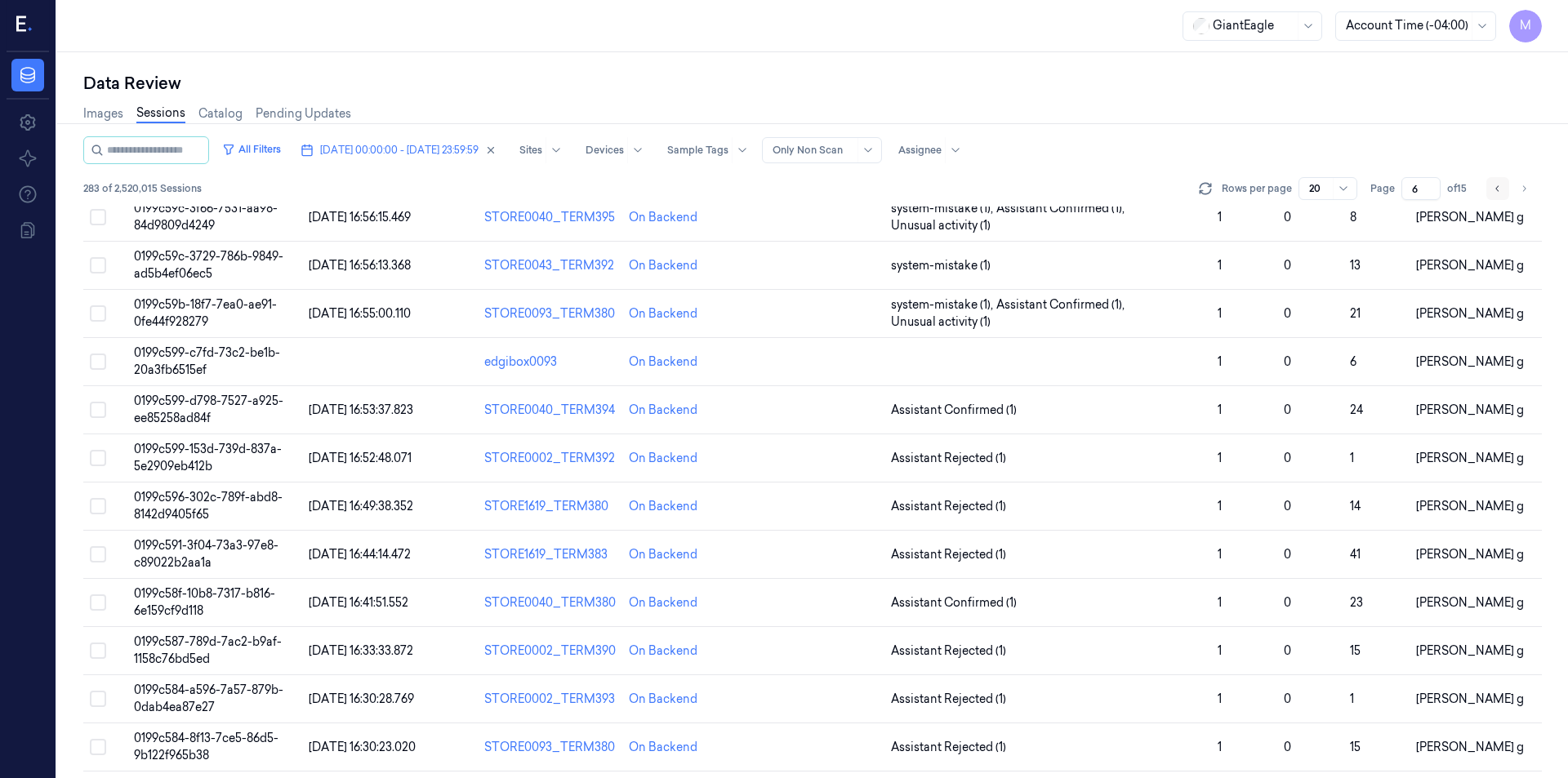
click at [1503, 192] on button "Go to previous page" at bounding box center [1497, 188] width 23 height 23
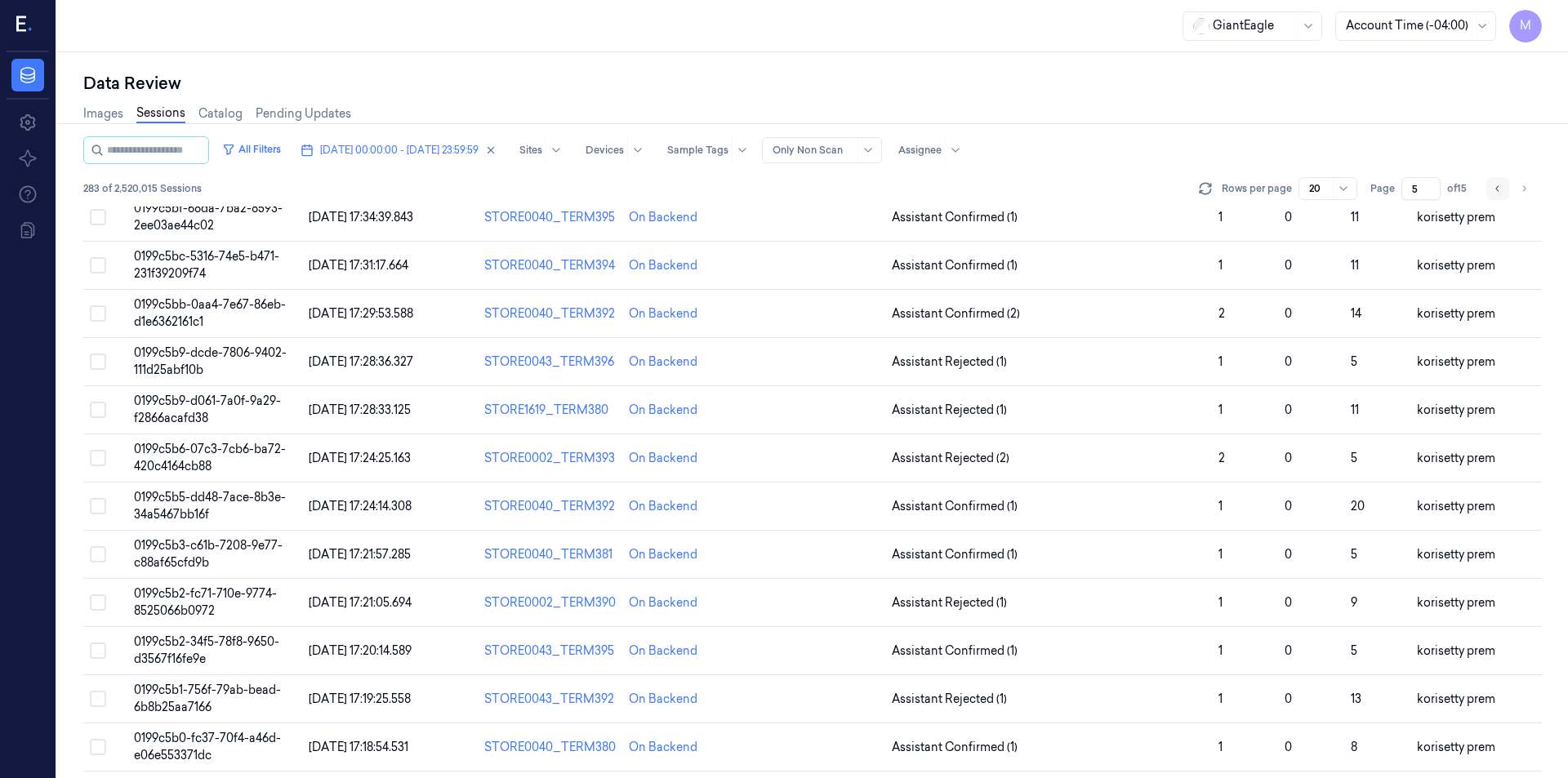
click at [1503, 192] on button "Go to previous page" at bounding box center [1497, 188] width 23 height 23
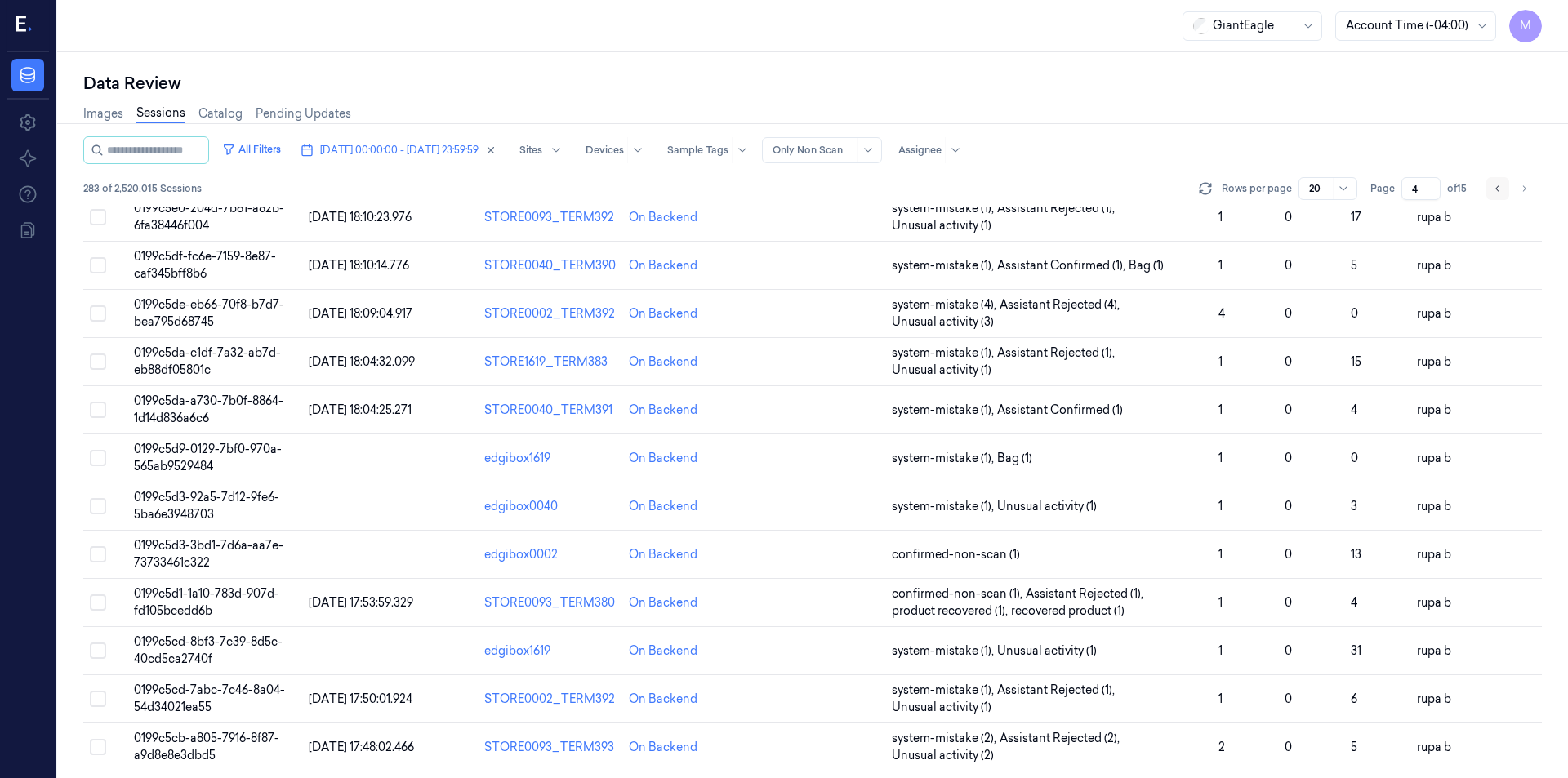
click at [1503, 192] on button "Go to previous page" at bounding box center [1497, 188] width 23 height 23
type input "3"
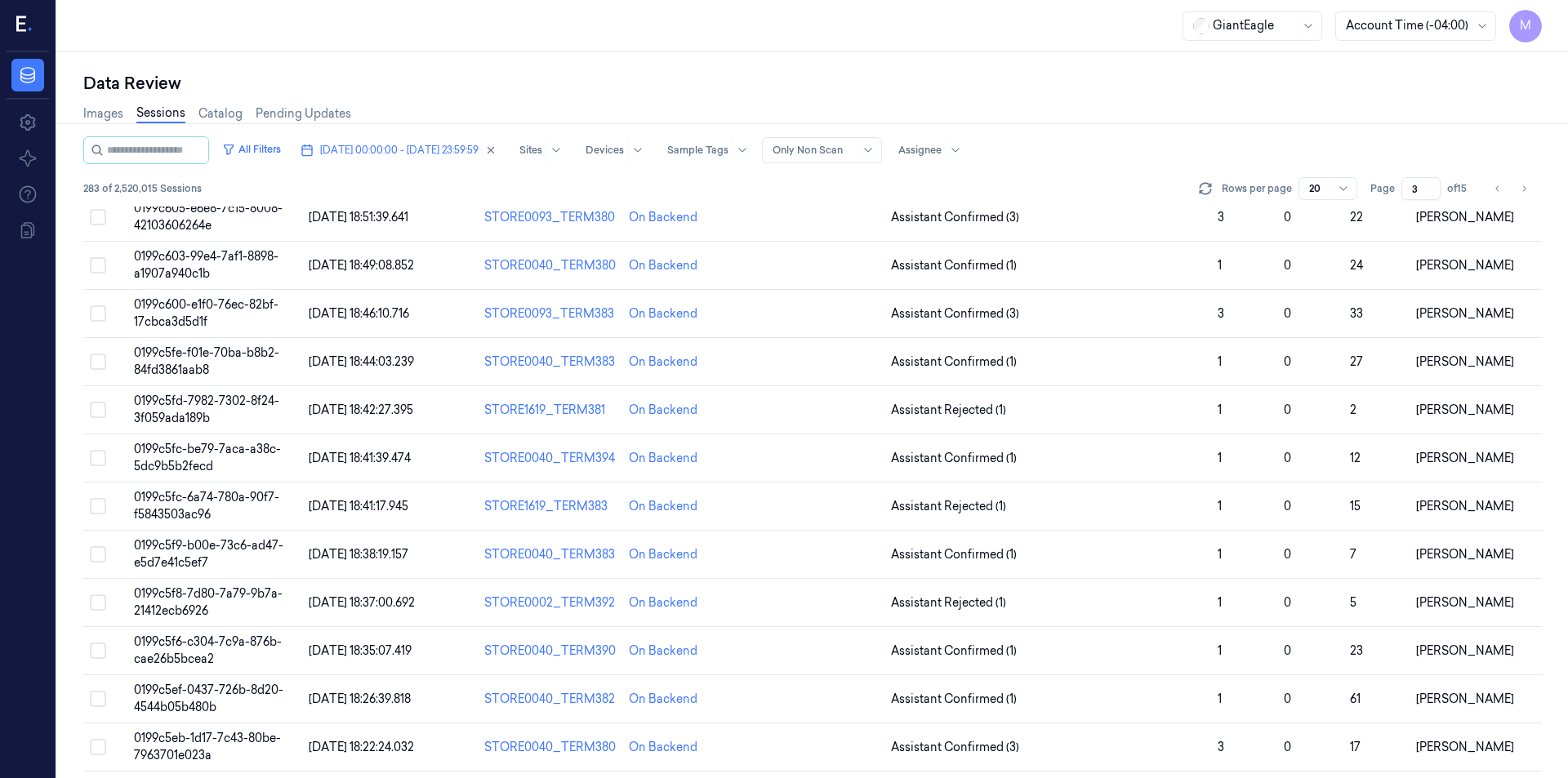
click at [1243, 103] on div "Images Sessions Catalog Pending Updates" at bounding box center [812, 115] width 1458 height 42
click at [338, 51] on div "GiantEagle Account Time (-04:00) M" at bounding box center [811, 26] width 1510 height 52
